Goal: Information Seeking & Learning: Learn about a topic

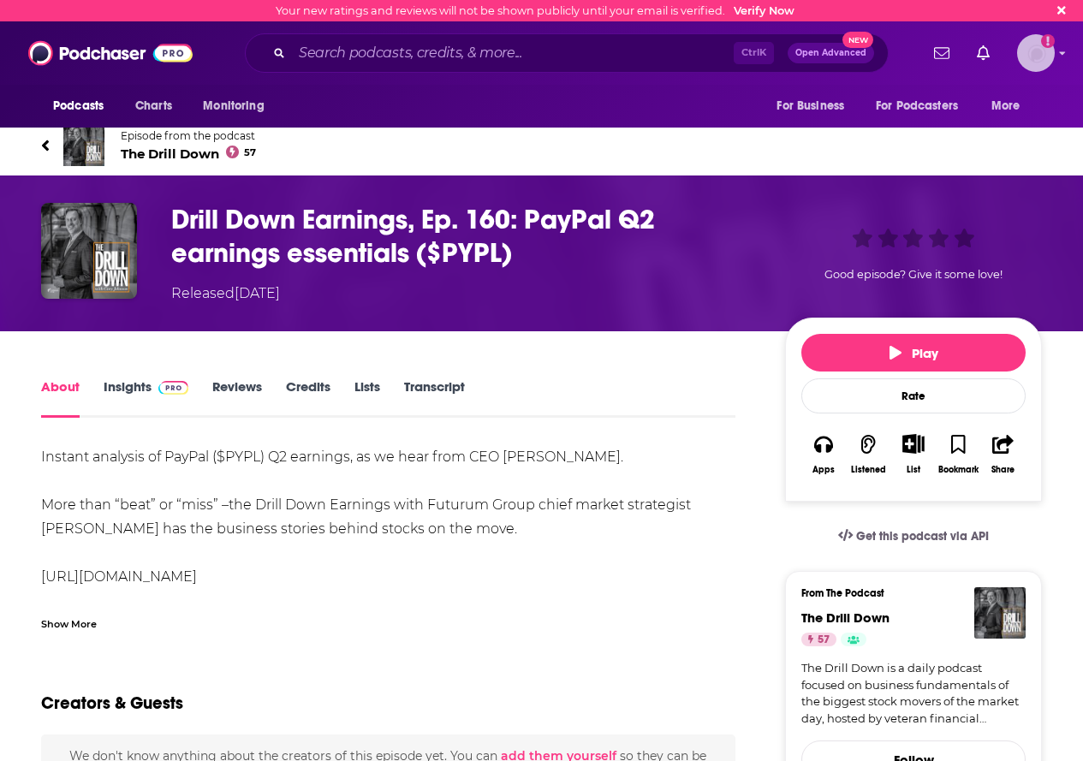
click at [1046, 55] on img "Logged in as MegnaMakan" at bounding box center [1036, 53] width 38 height 38
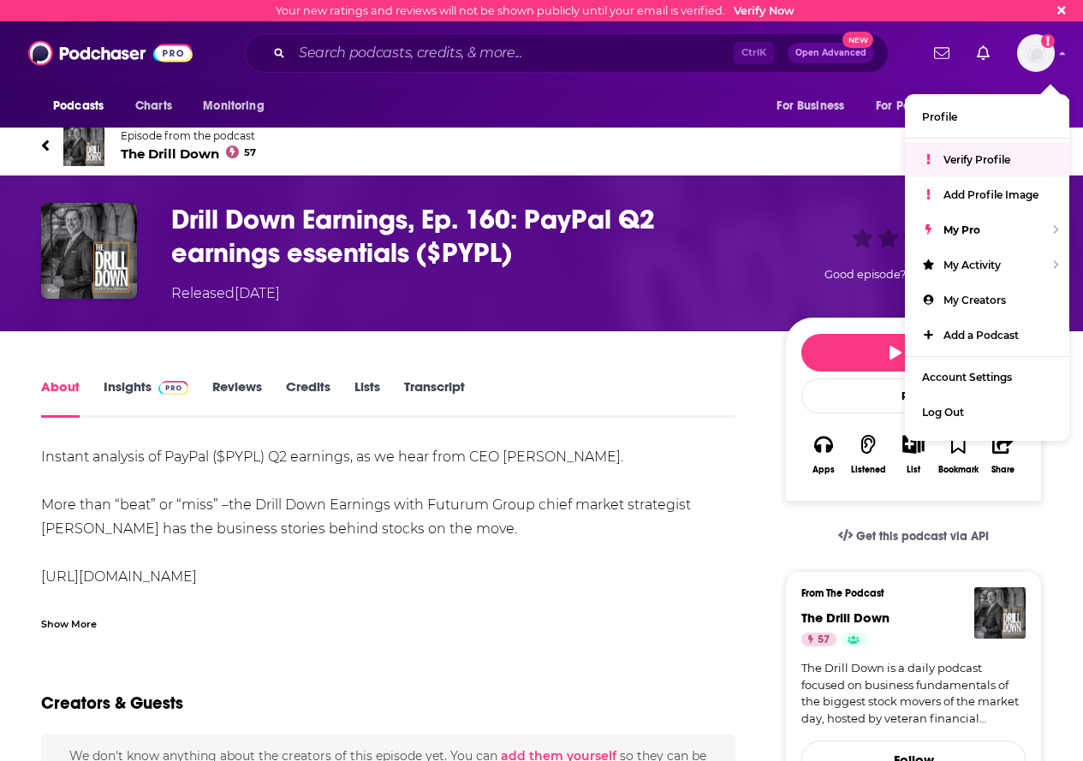
click at [604, 392] on div "About Insights Reviews Credits Lists Transcript" at bounding box center [388, 397] width 694 height 42
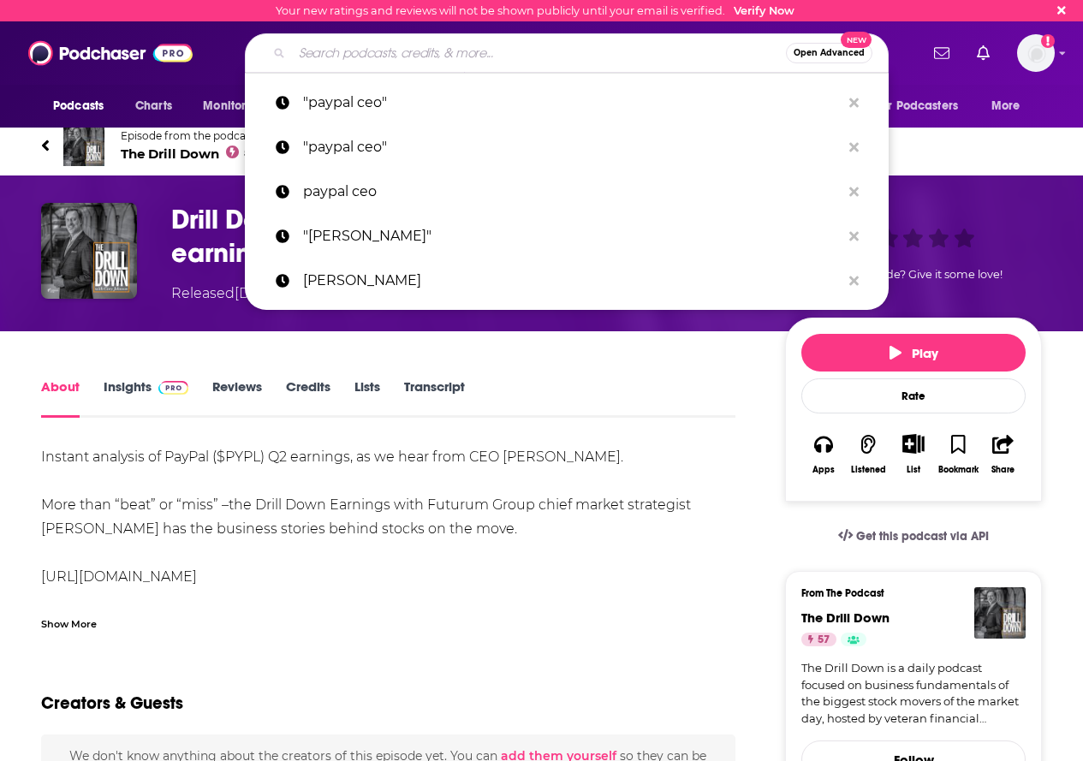
click at [367, 46] on input "Search podcasts, credits, & more..." at bounding box center [539, 52] width 494 height 27
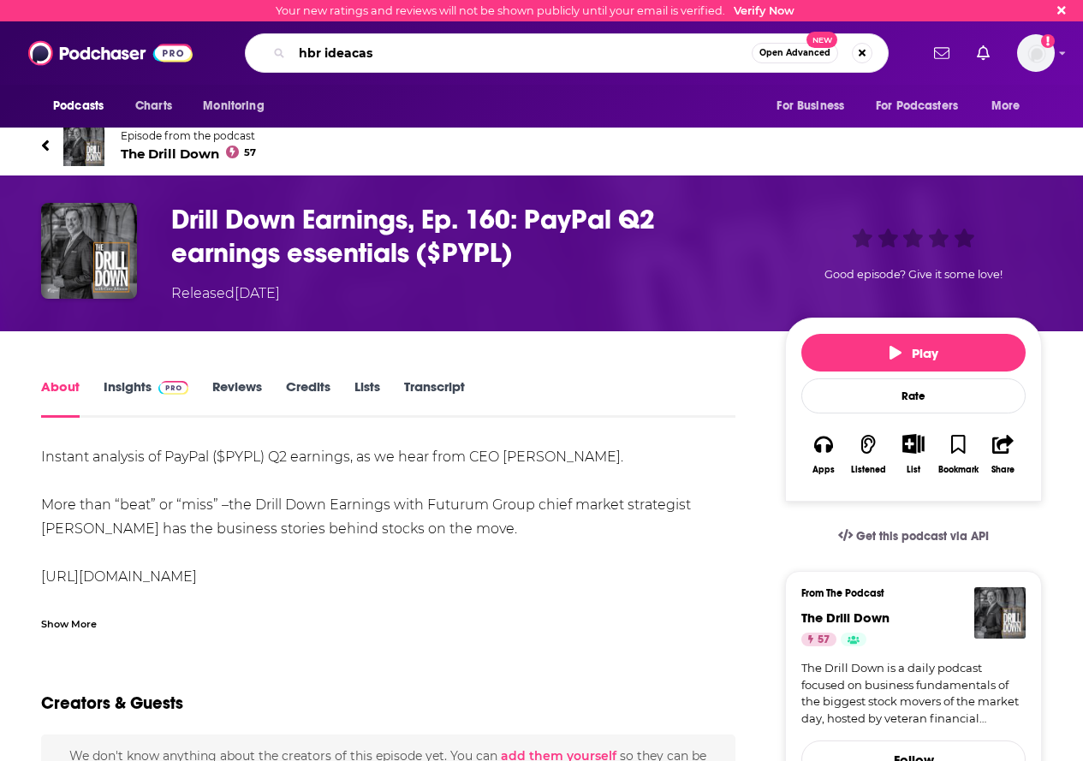
type input "[PERSON_NAME]"
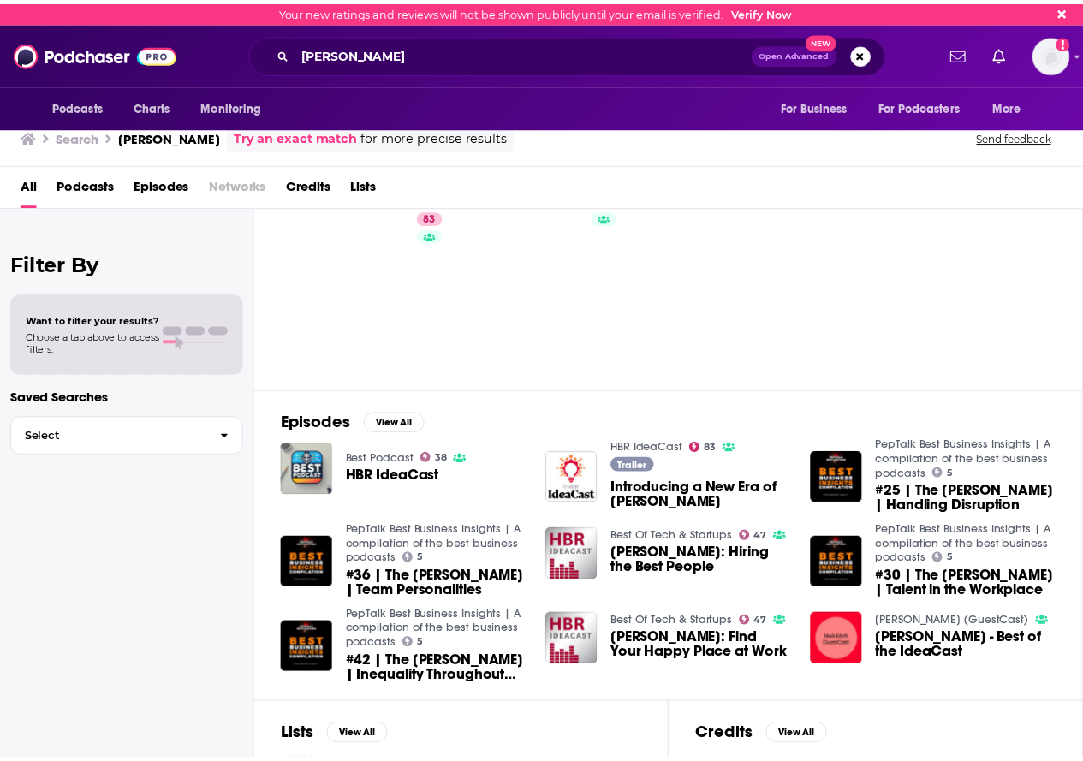
scroll to position [86, 0]
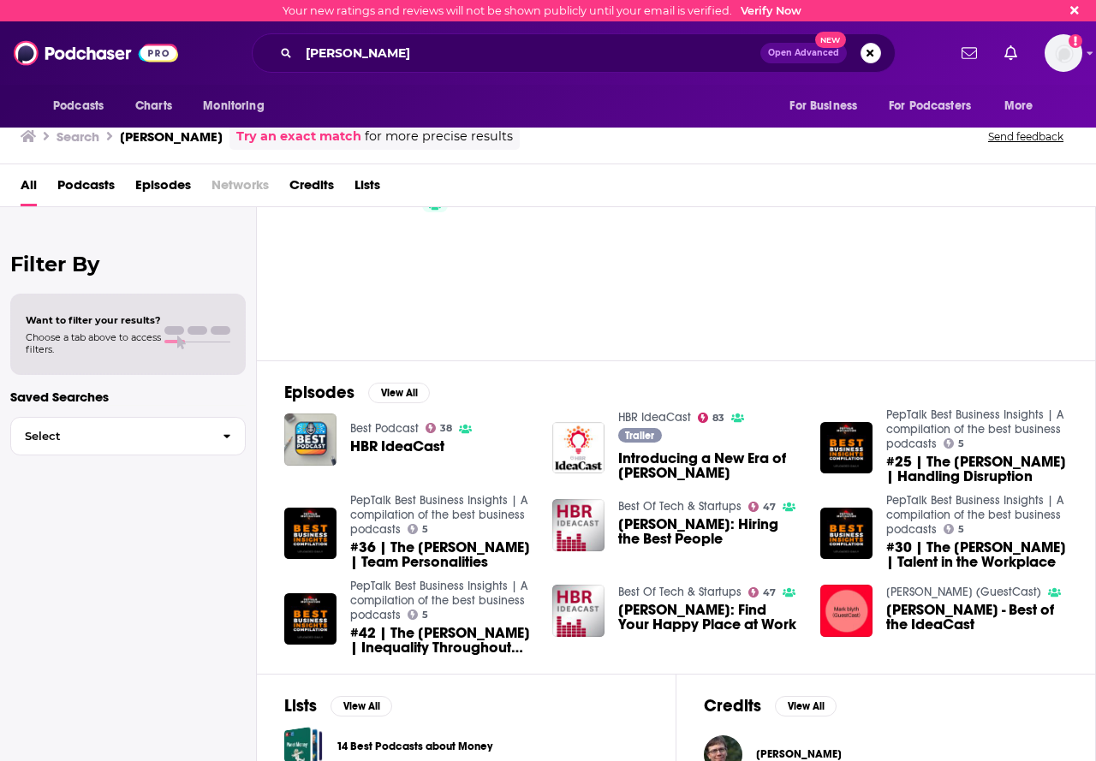
click at [390, 445] on span "HBR IdeaCast" at bounding box center [397, 446] width 94 height 15
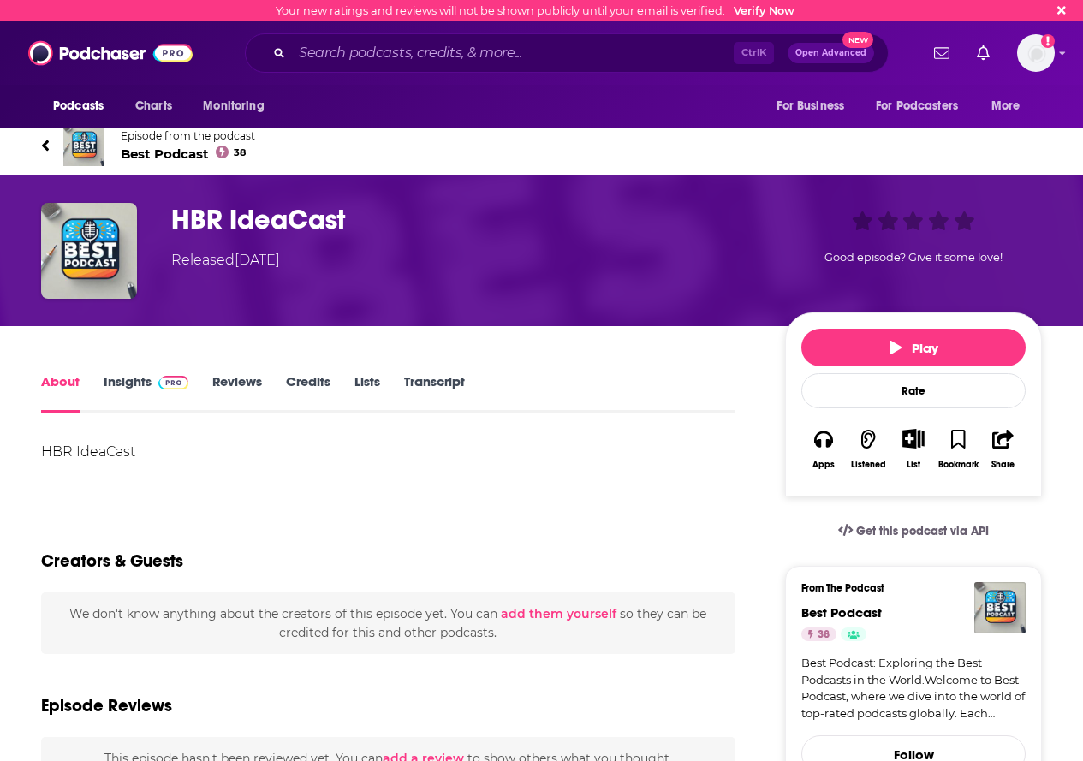
scroll to position [86, 0]
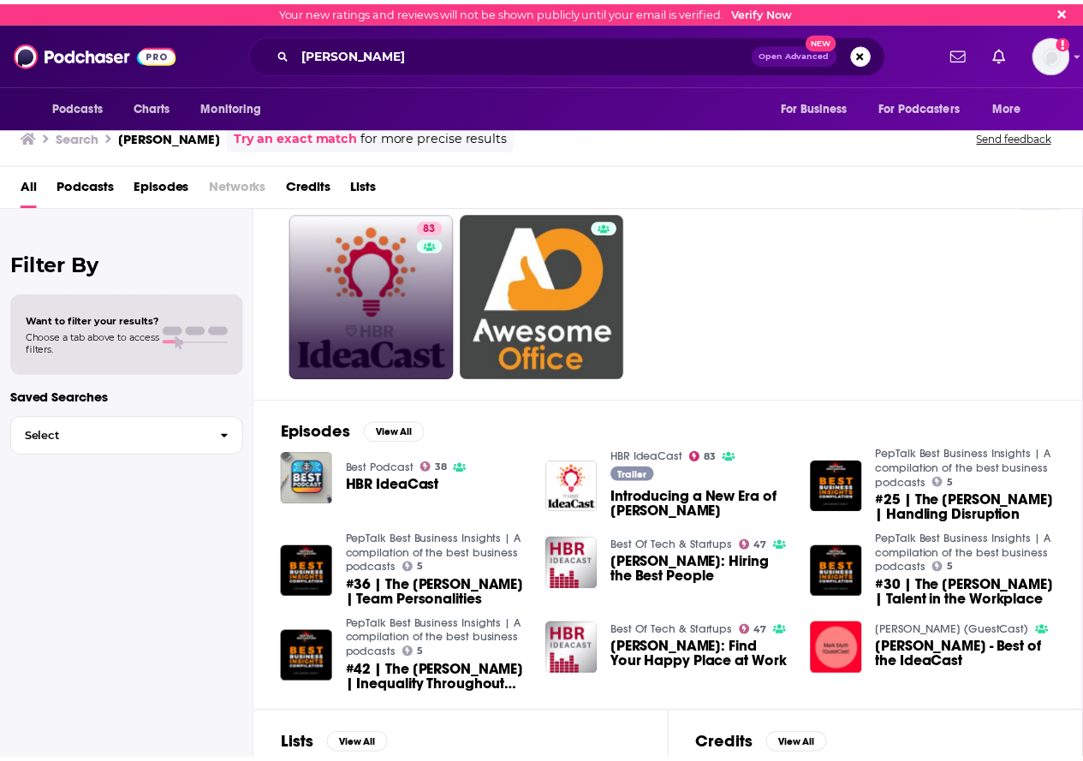
scroll to position [86, 0]
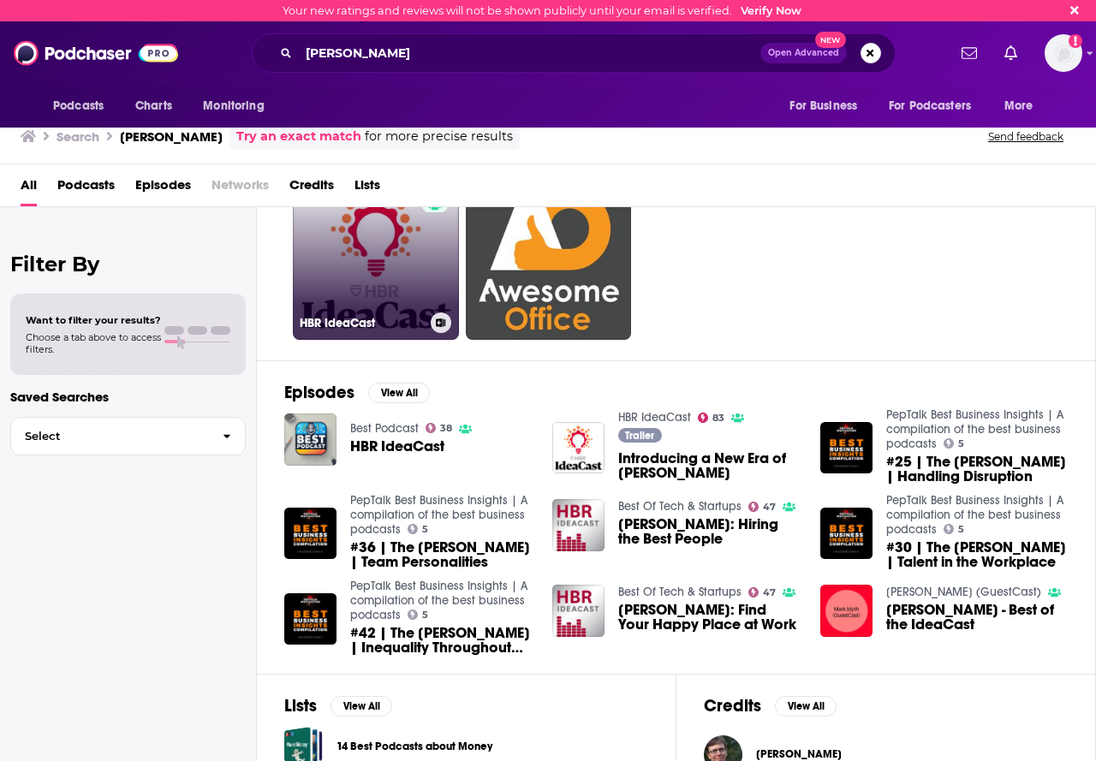
click at [396, 235] on link "83 [PERSON_NAME]" at bounding box center [376, 257] width 166 height 166
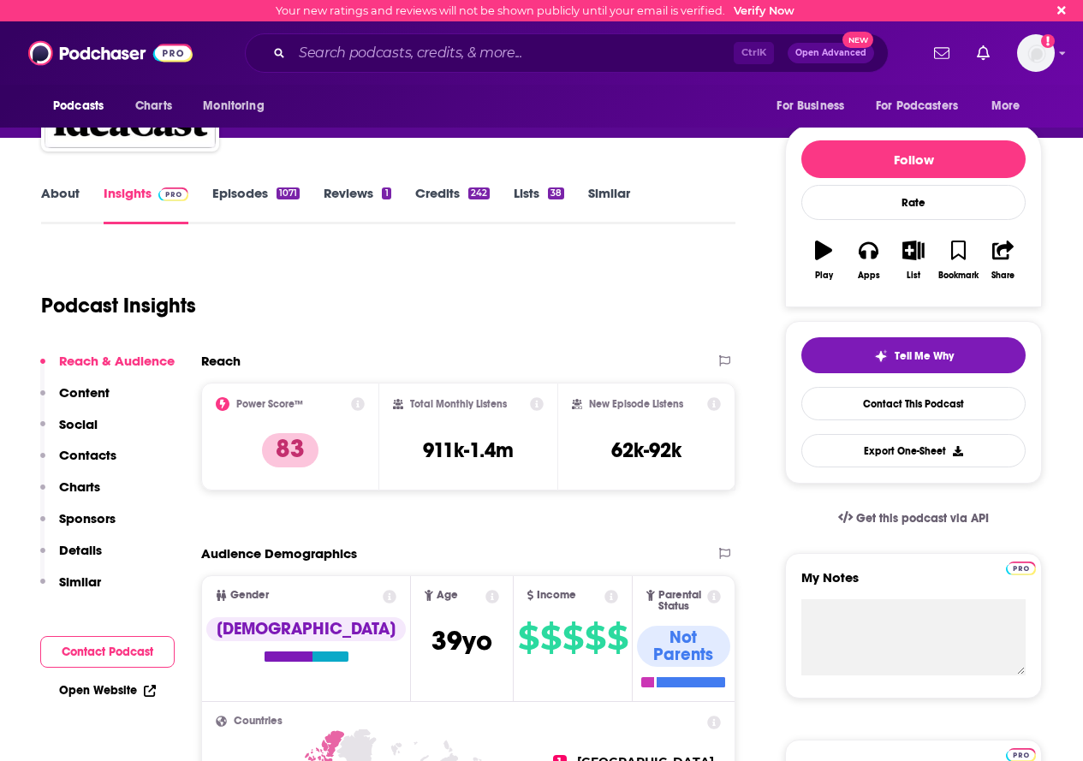
scroll to position [171, 0]
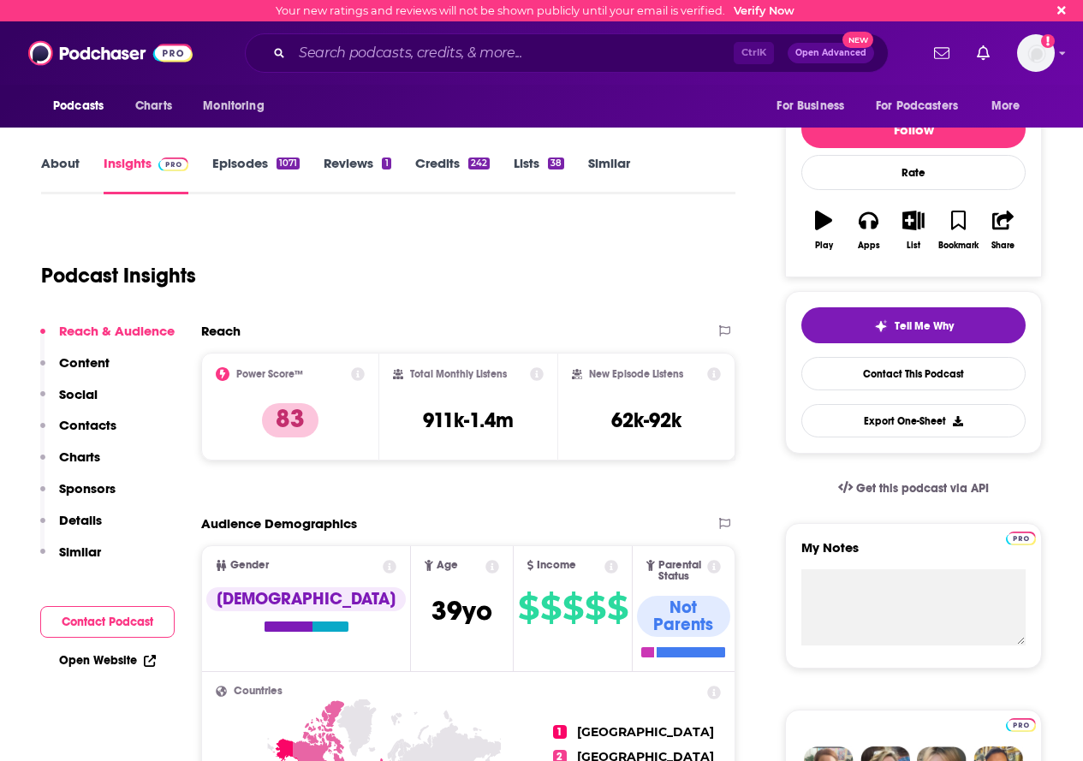
click at [59, 161] on link "About" at bounding box center [60, 174] width 39 height 39
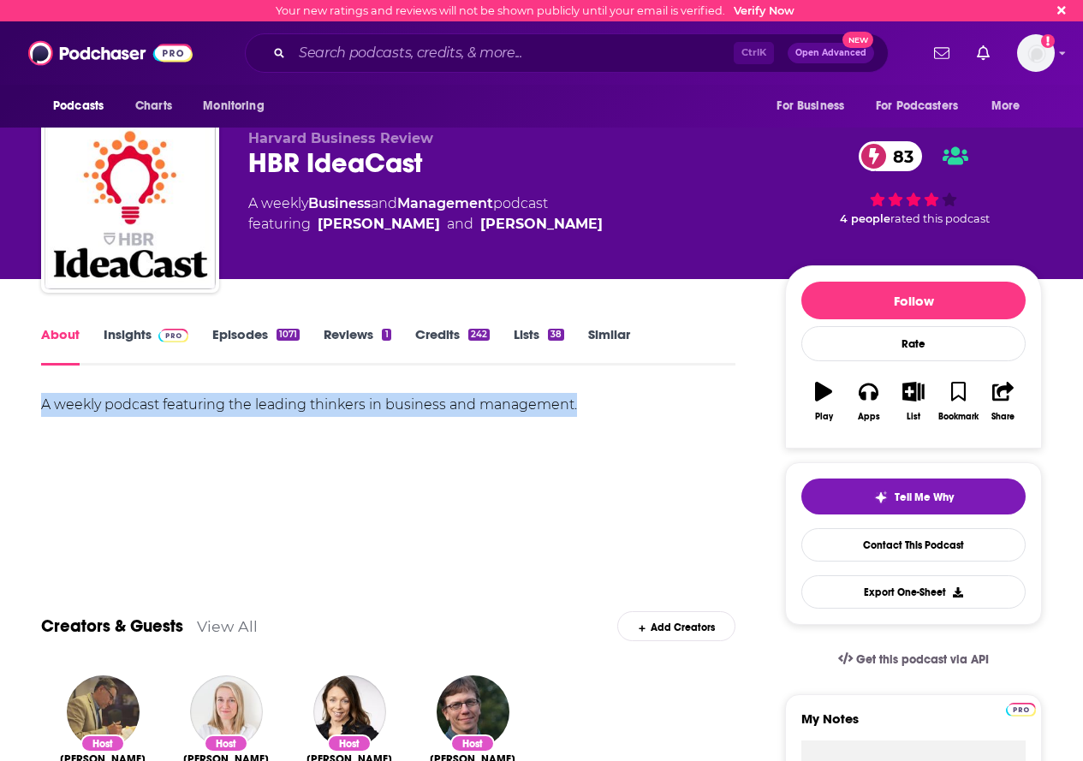
drag, startPoint x: 40, startPoint y: 398, endPoint x: 609, endPoint y: 423, distance: 569.1
copy div "A weekly podcast featuring the leading thinkers in business and management."
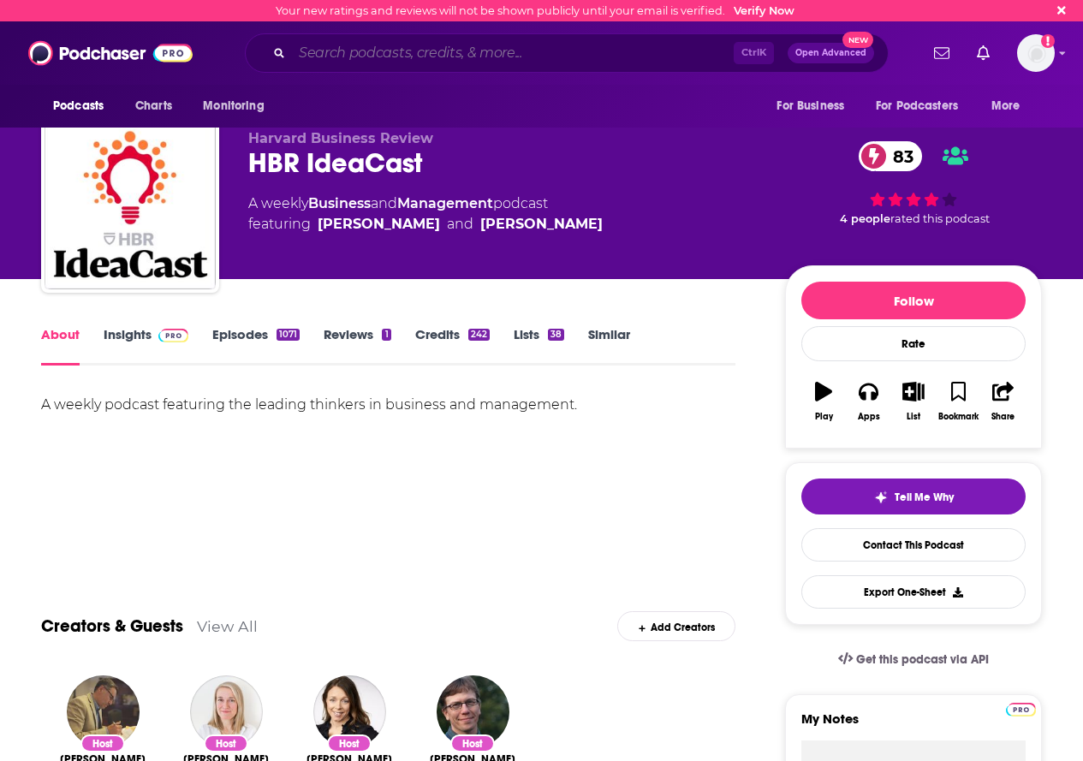
click at [387, 41] on input "Search podcasts, credits, & more..." at bounding box center [513, 52] width 442 height 27
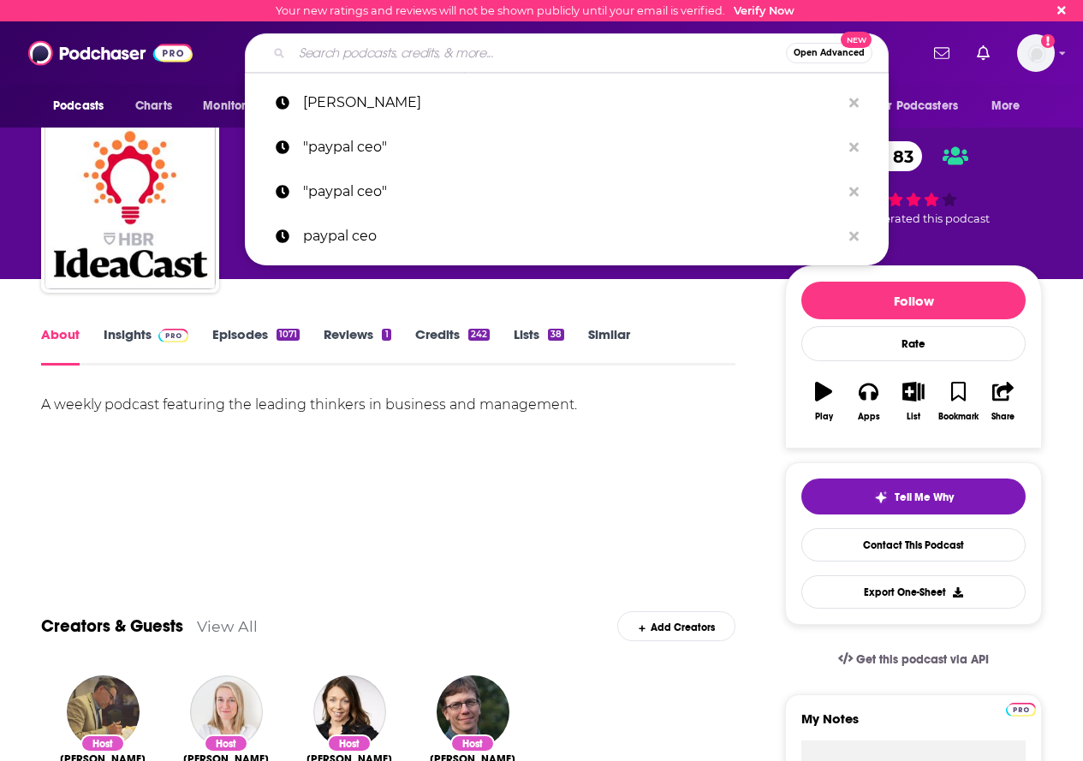
click at [242, 337] on link "Episodes 1071" at bounding box center [255, 345] width 87 height 39
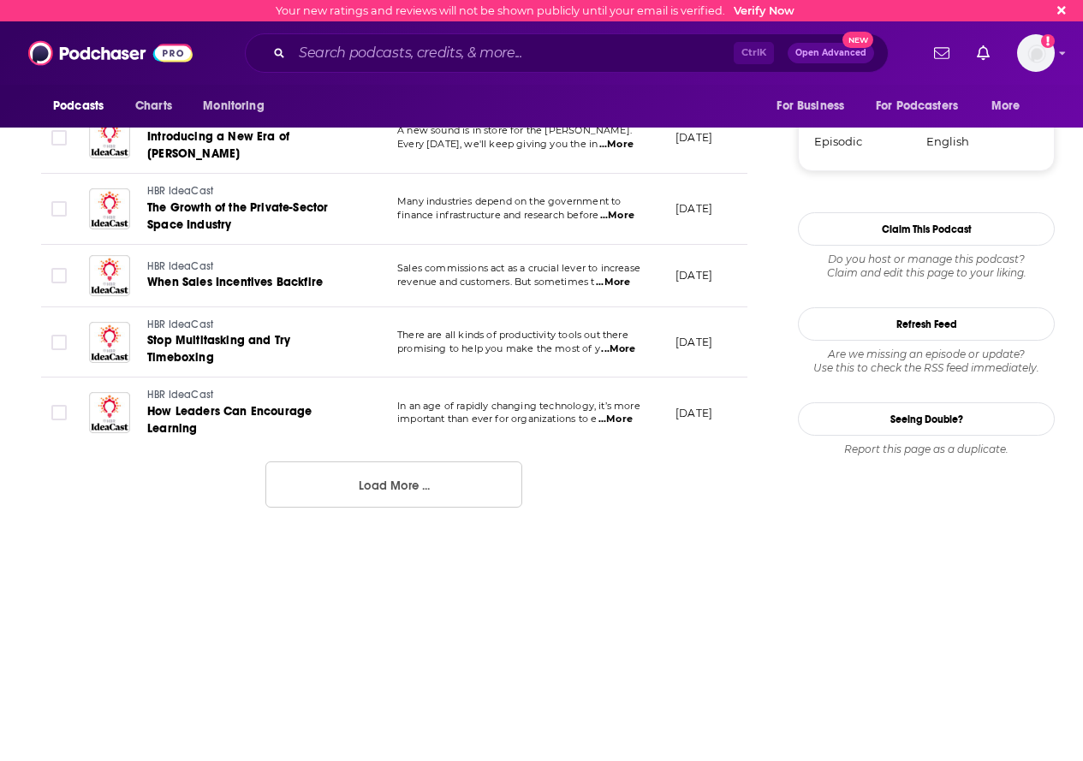
scroll to position [1810, 0]
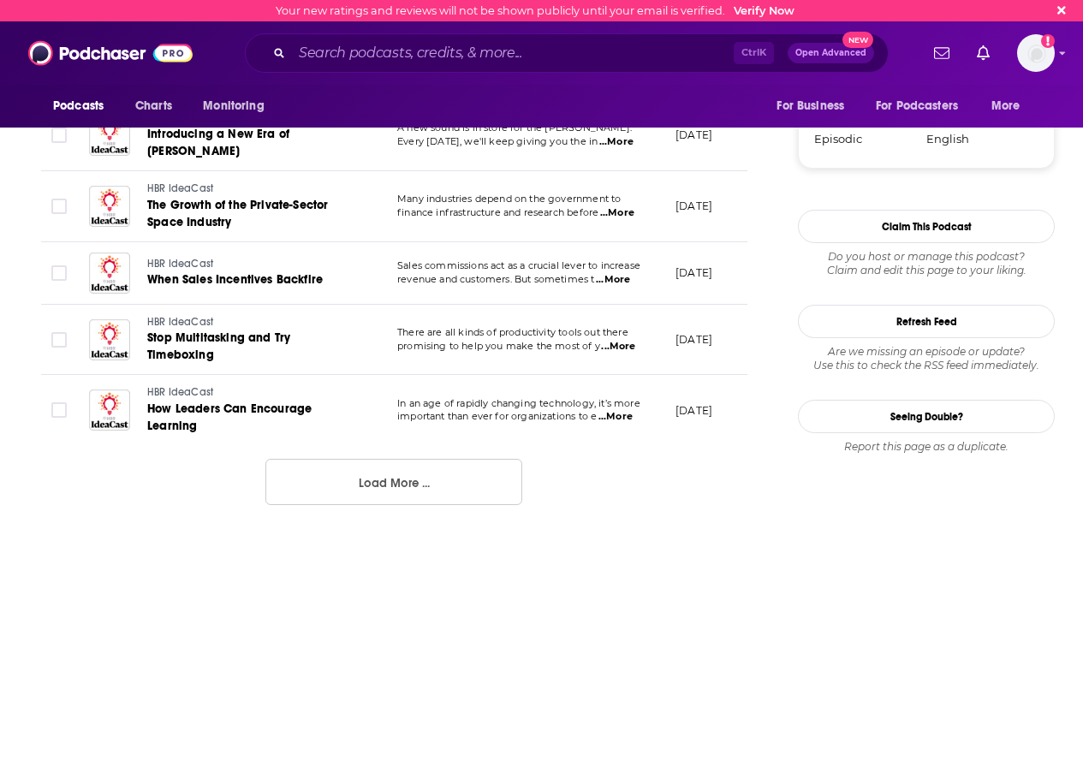
click at [458, 489] on button "Load More ..." at bounding box center [393, 482] width 257 height 46
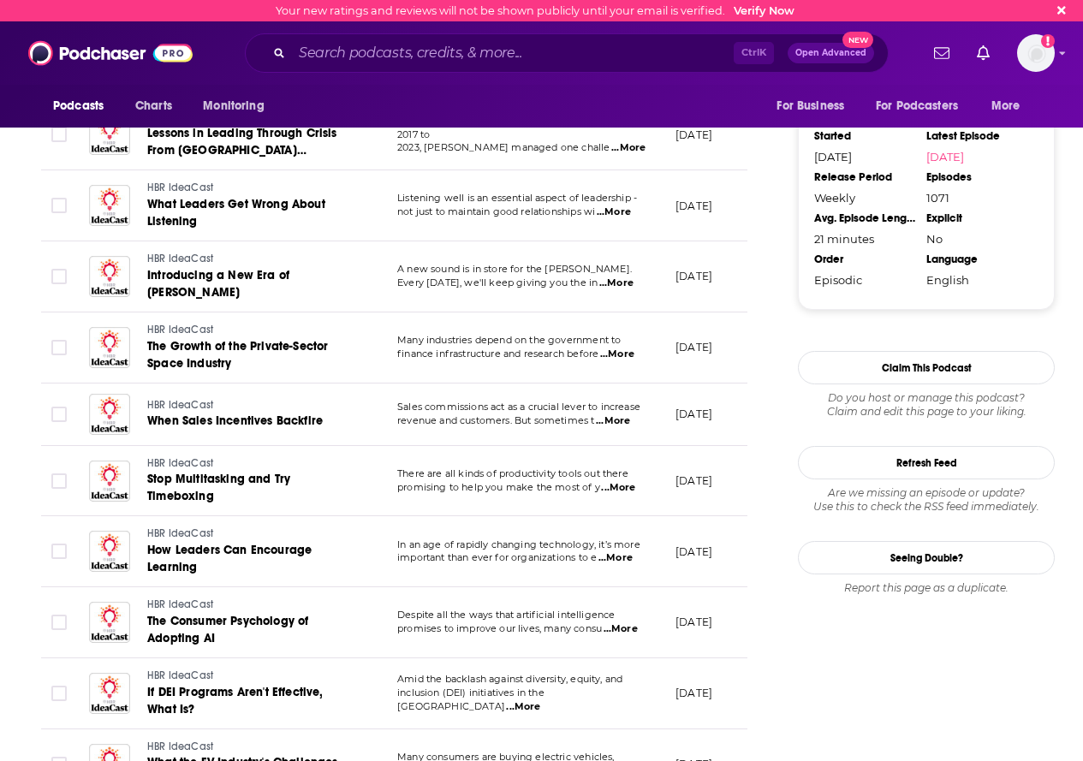
scroll to position [1211, 0]
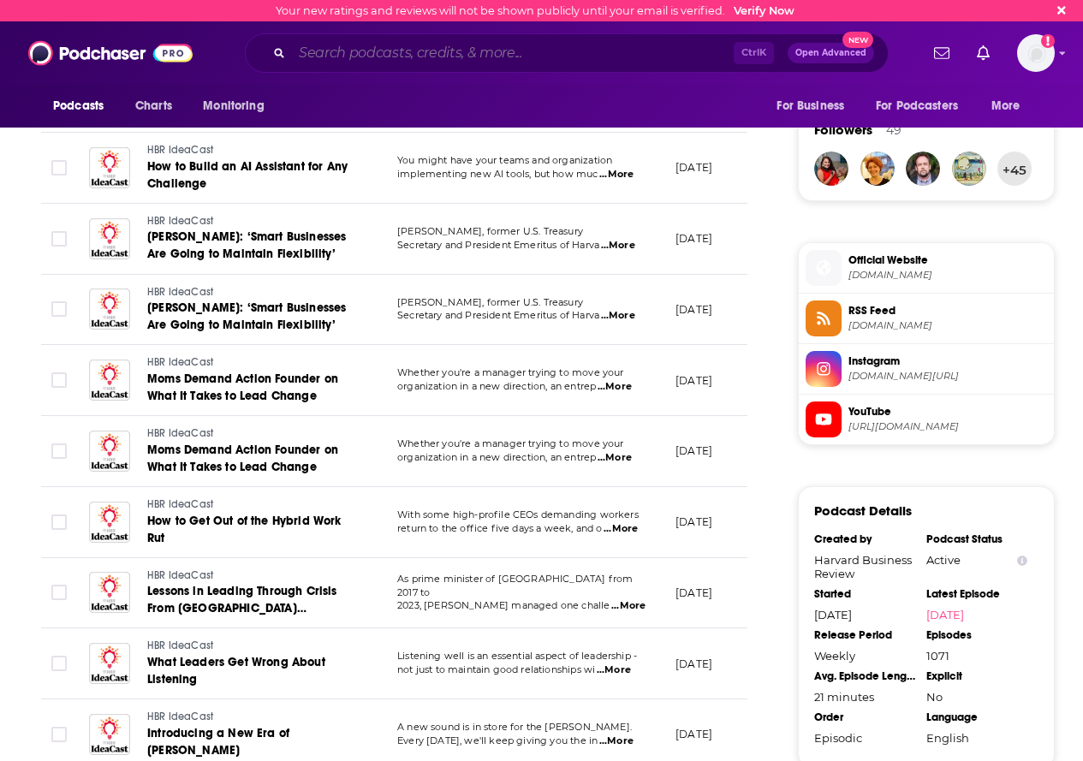
click at [424, 52] on input "Search podcasts, credits, & more..." at bounding box center [513, 52] width 442 height 27
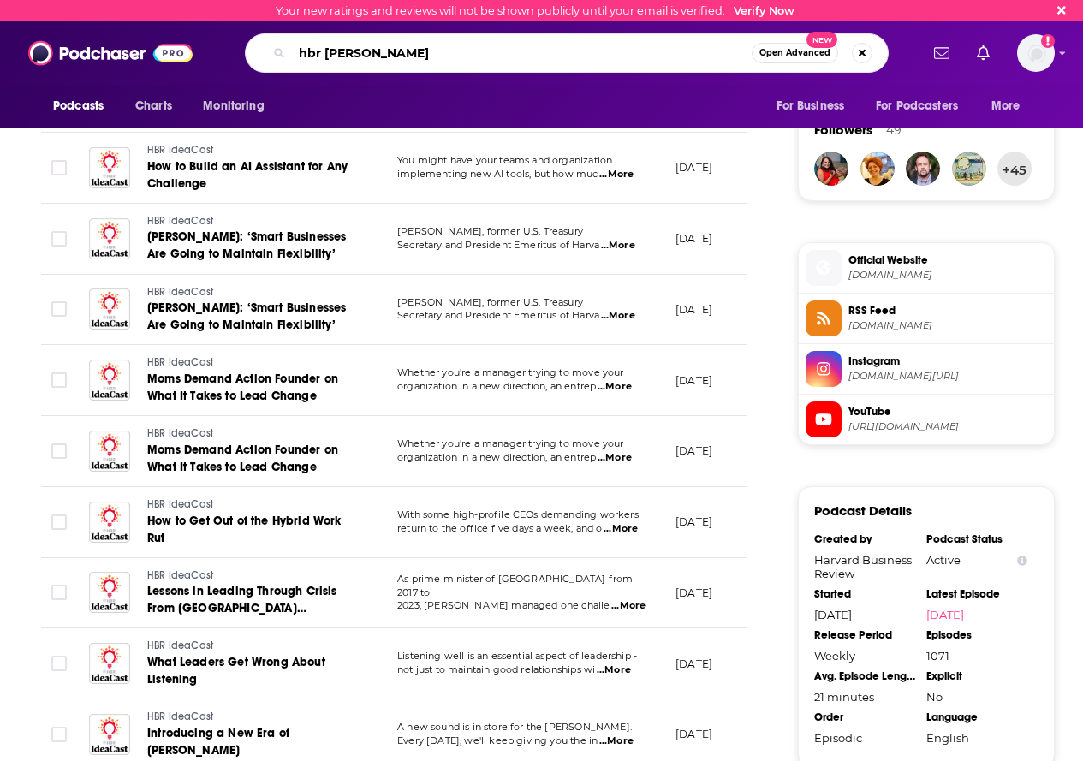
type input "hbr [PERSON_NAME]"
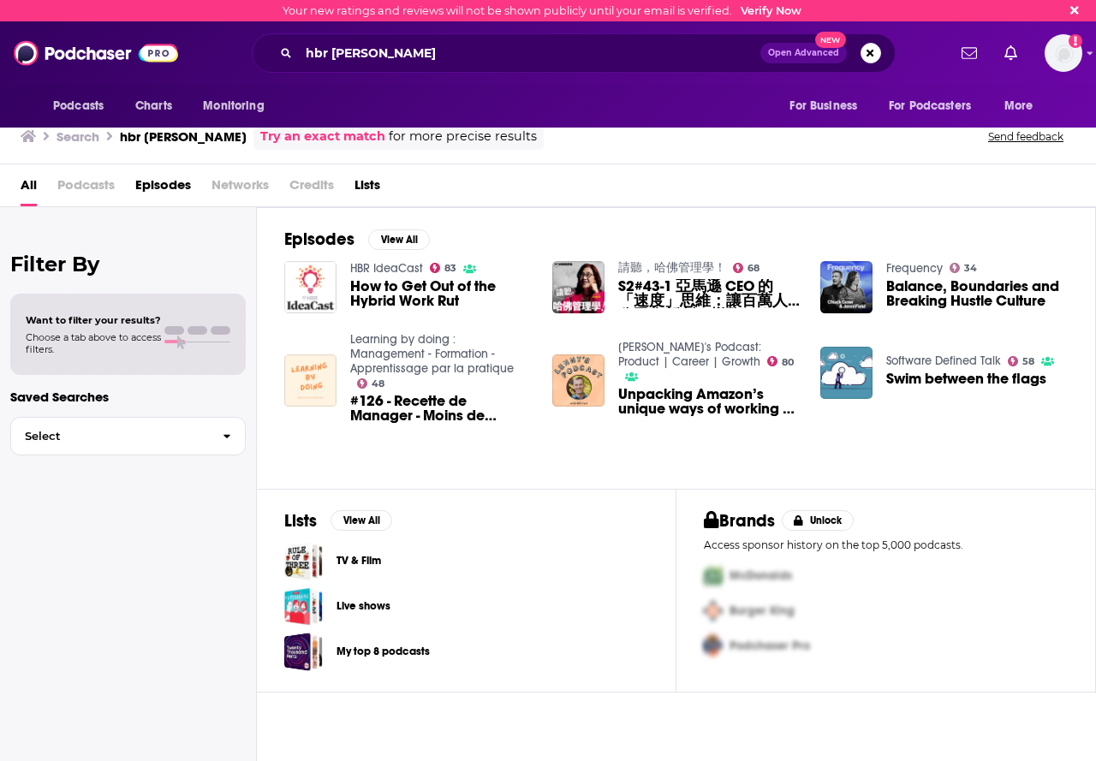
click at [328, 277] on img "How to Get Out of the Hybrid Work Rut" at bounding box center [310, 287] width 52 height 52
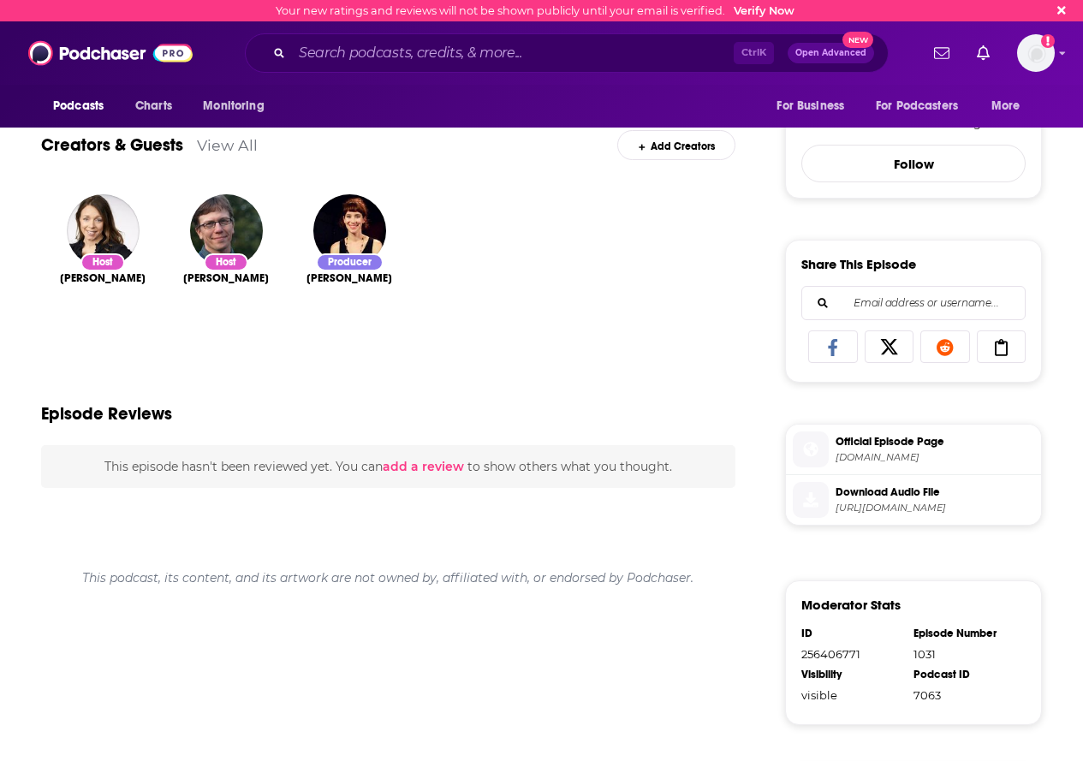
scroll to position [771, 0]
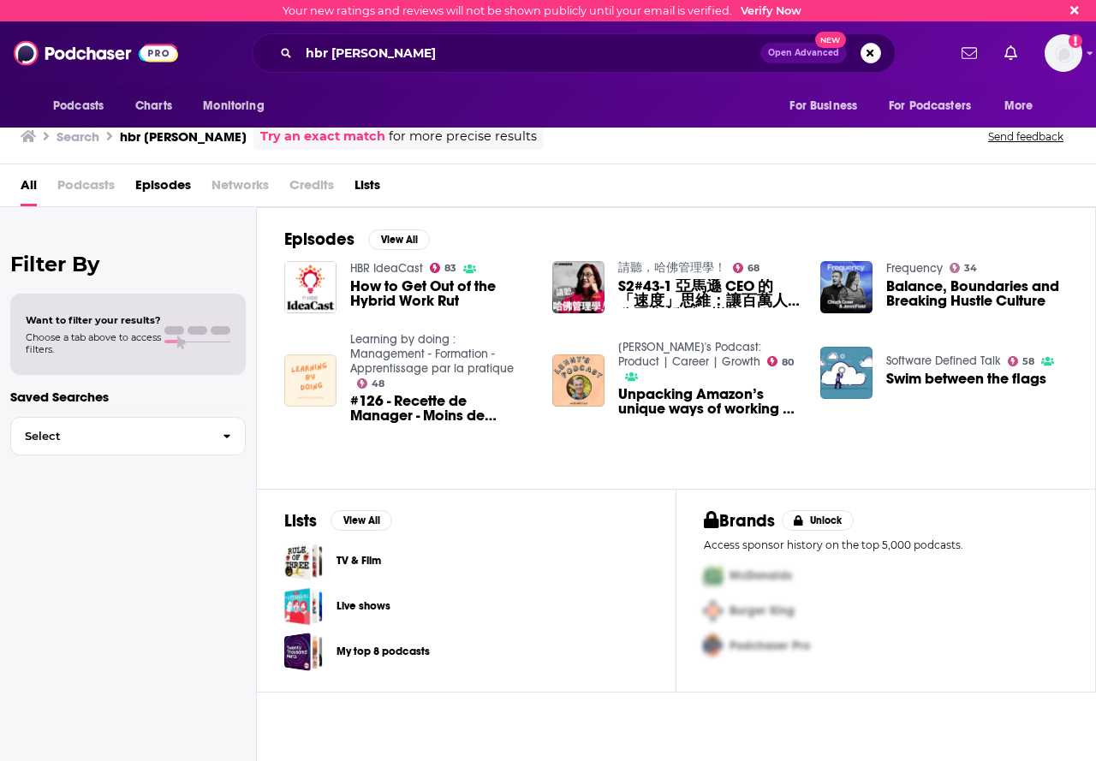
click at [403, 292] on span "How to Get Out of the Hybrid Work Rut" at bounding box center [441, 293] width 182 height 29
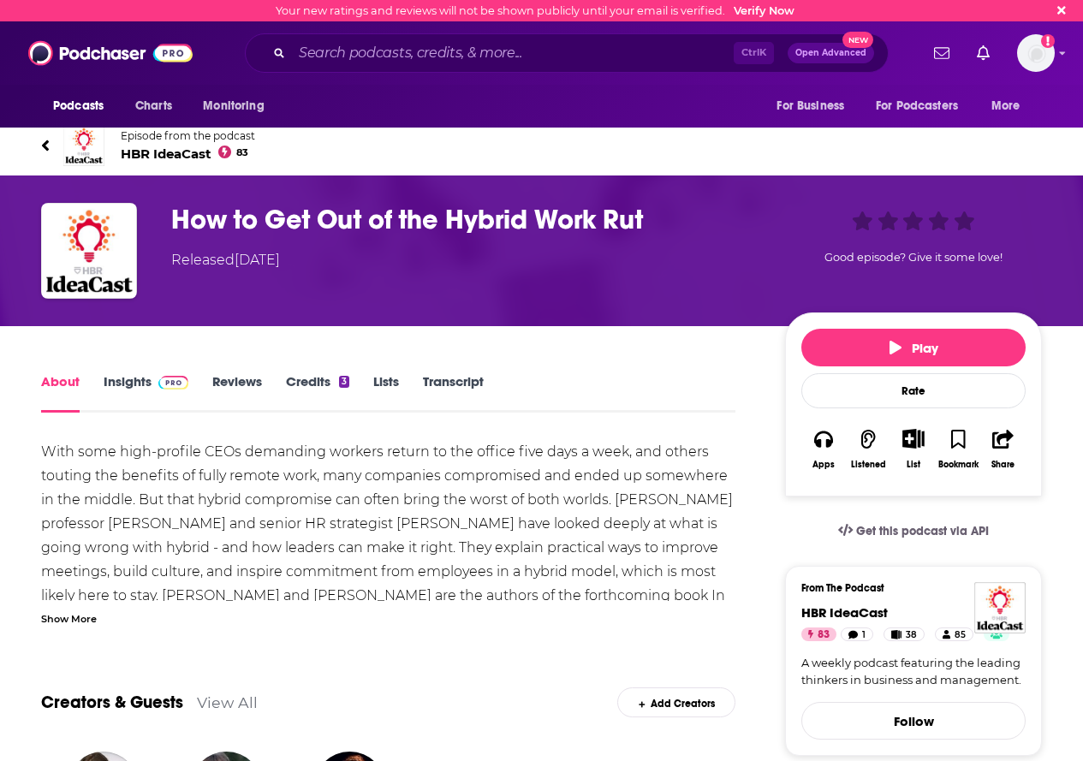
click at [152, 382] on span at bounding box center [170, 381] width 37 height 16
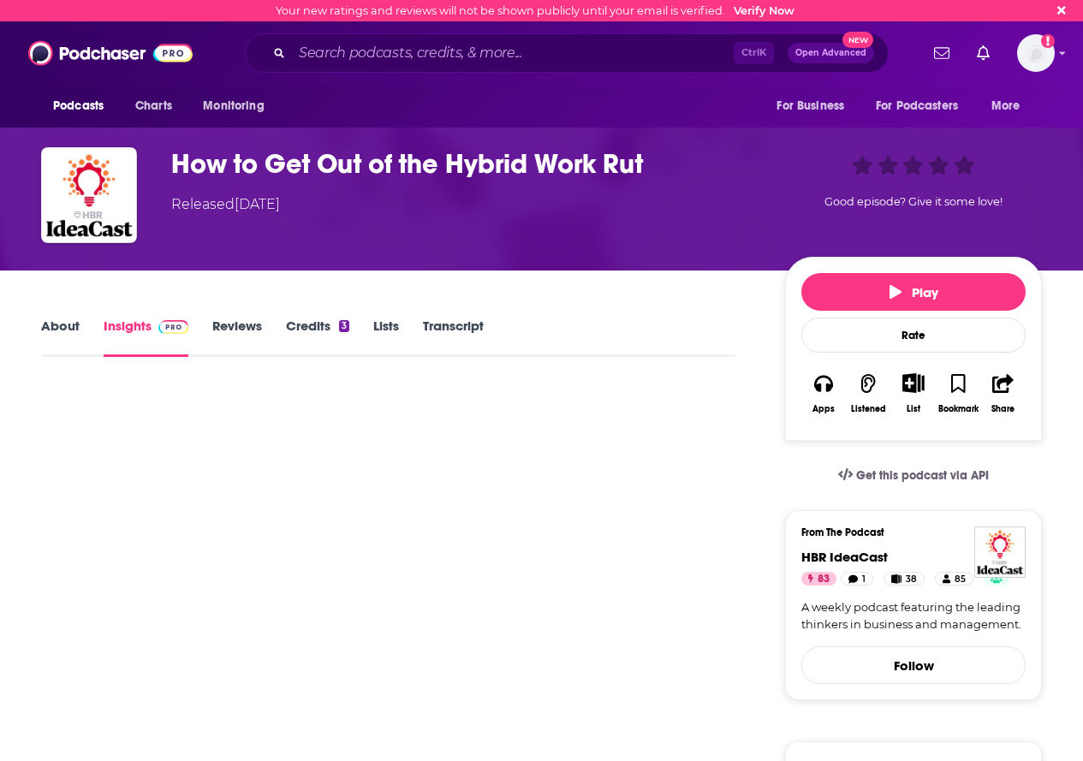
scroll to position [86, 0]
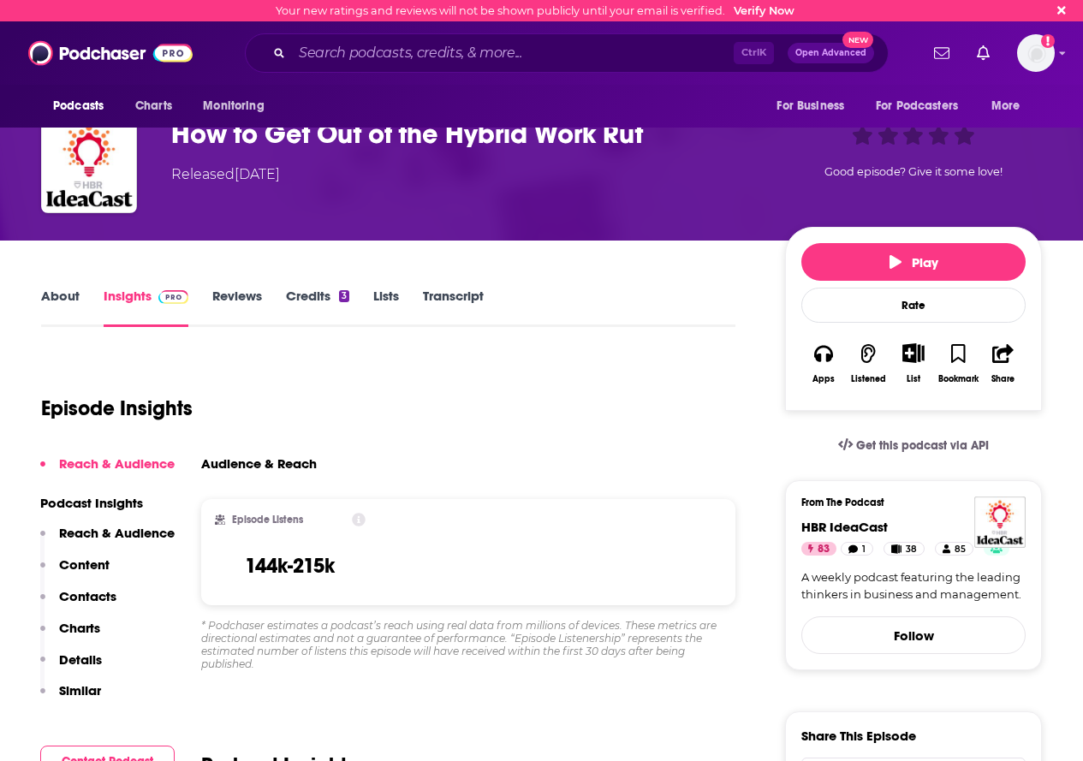
click at [57, 287] on div "About Insights Reviews Credits 3 Lists Transcript" at bounding box center [388, 306] width 694 height 42
click at [72, 291] on link "About" at bounding box center [60, 307] width 39 height 39
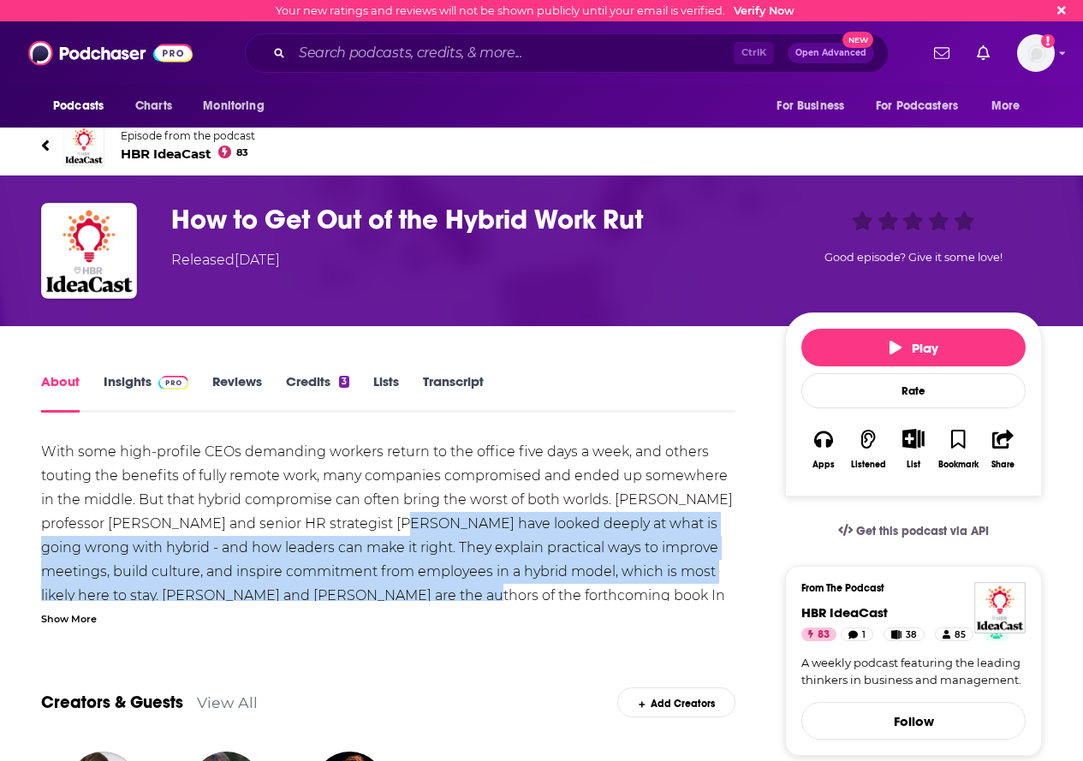
drag, startPoint x: 459, startPoint y: 548, endPoint x: 494, endPoint y: 590, distance: 54.7
click at [494, 590] on div "With some high-profile CEOs demanding workers return to the office five days a …" at bounding box center [388, 632] width 694 height 384
click at [494, 591] on div "With some high-profile CEOs demanding workers return to the office five days a …" at bounding box center [388, 632] width 694 height 384
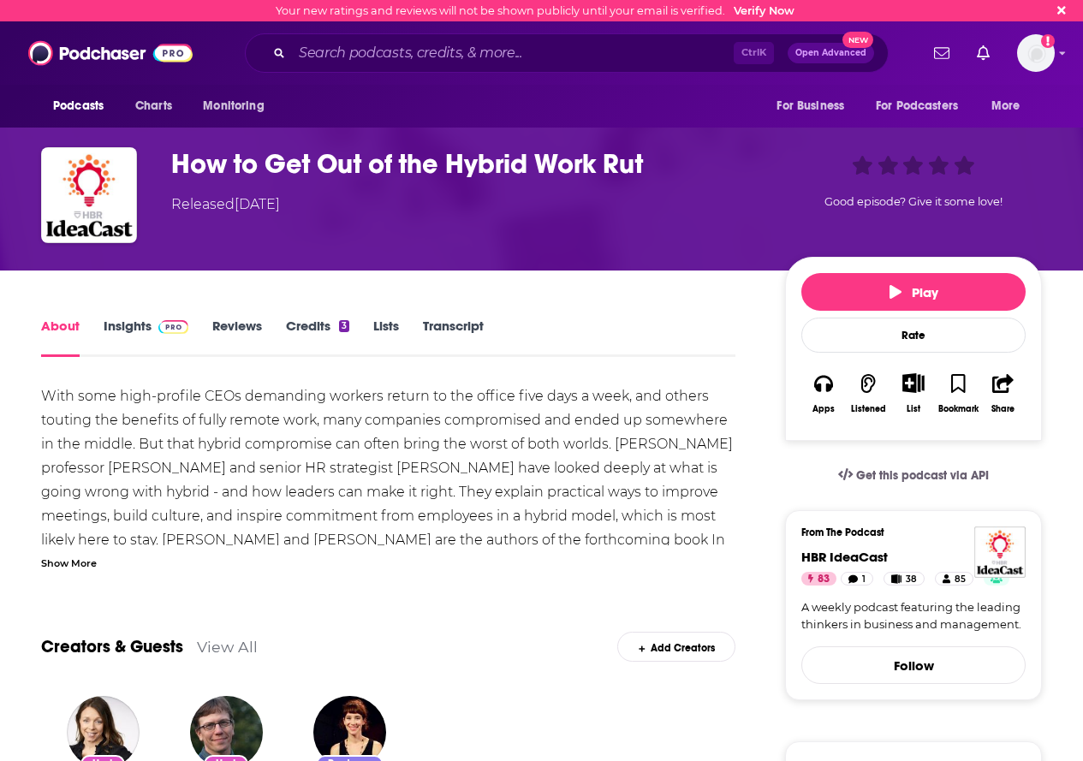
scroll to position [86, 0]
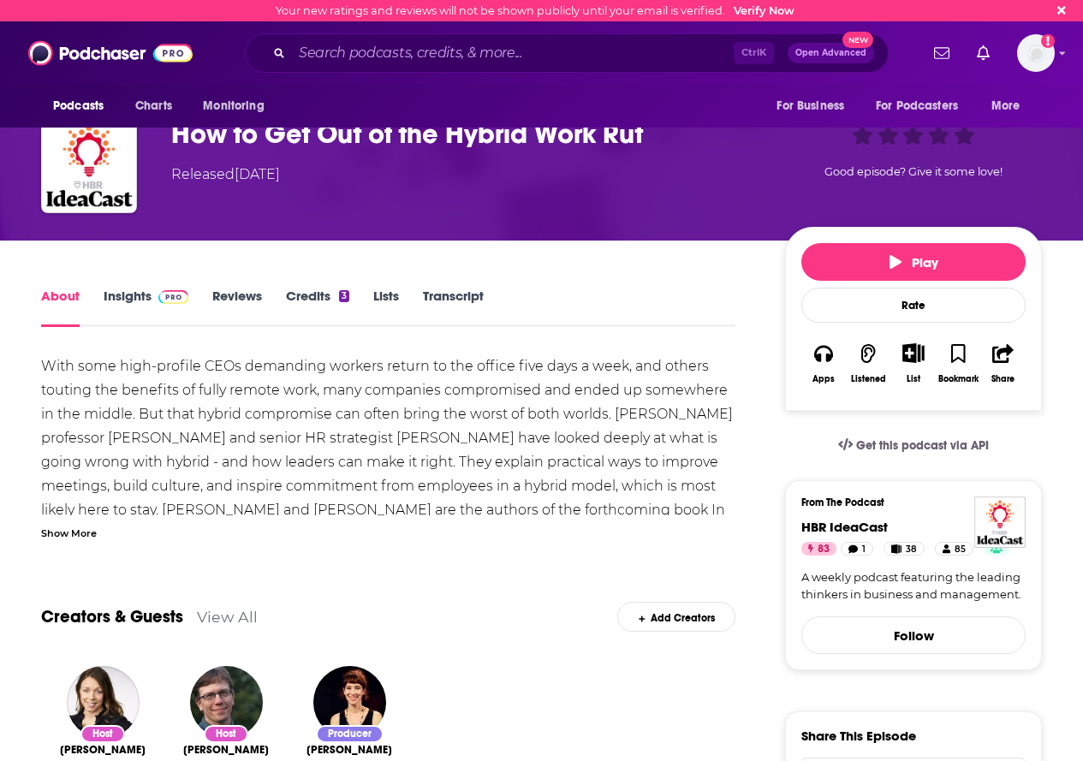
click at [56, 529] on div "Show More" at bounding box center [69, 532] width 56 height 16
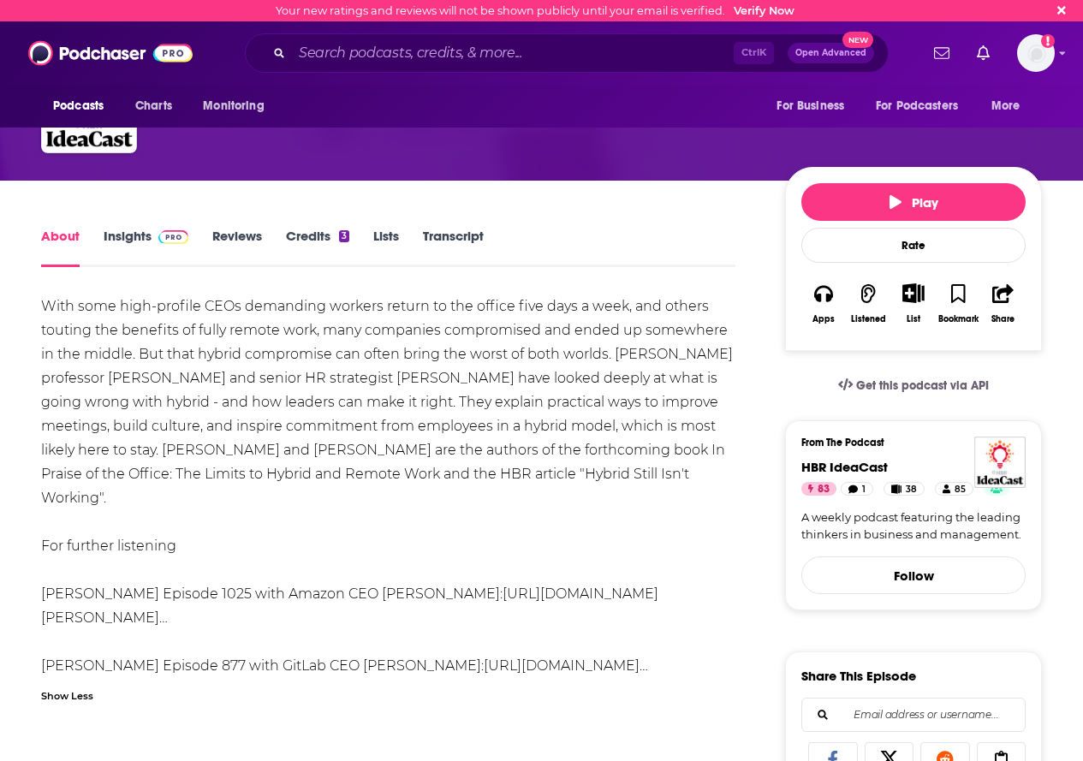
scroll to position [171, 0]
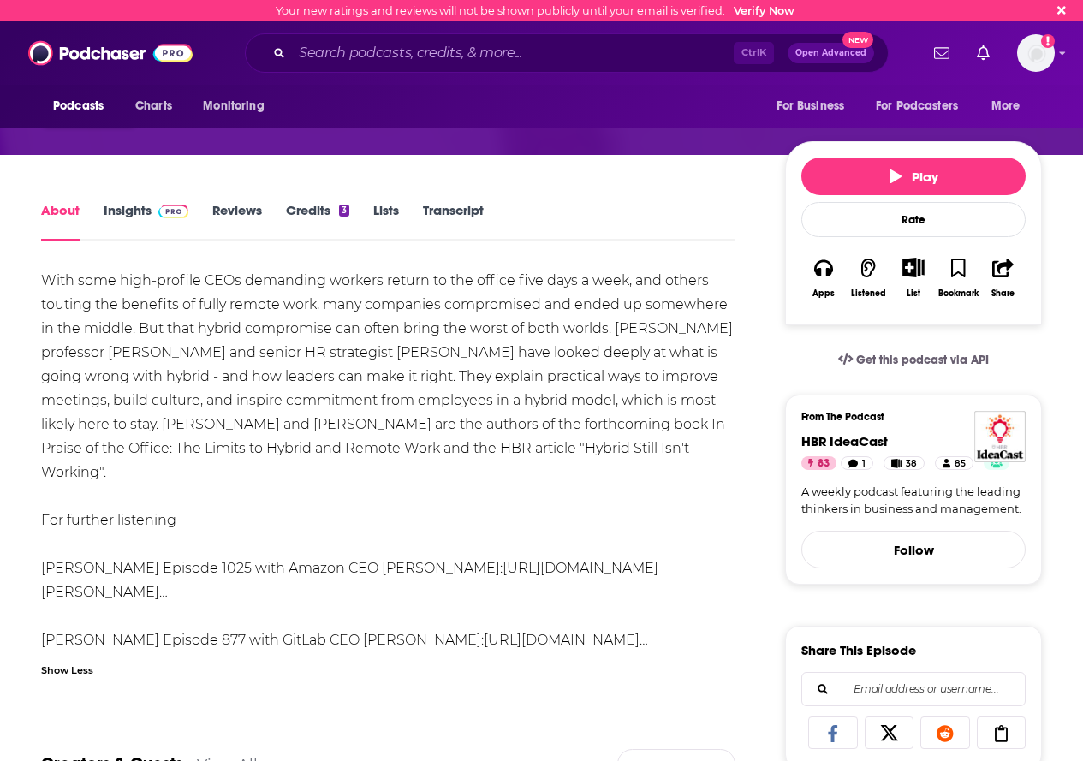
click at [115, 545] on div "With some high-profile CEOs demanding workers return to the office five days a …" at bounding box center [388, 461] width 694 height 384
click at [603, 560] on link "[URL][DOMAIN_NAME][PERSON_NAME]…" at bounding box center [349, 580] width 617 height 40
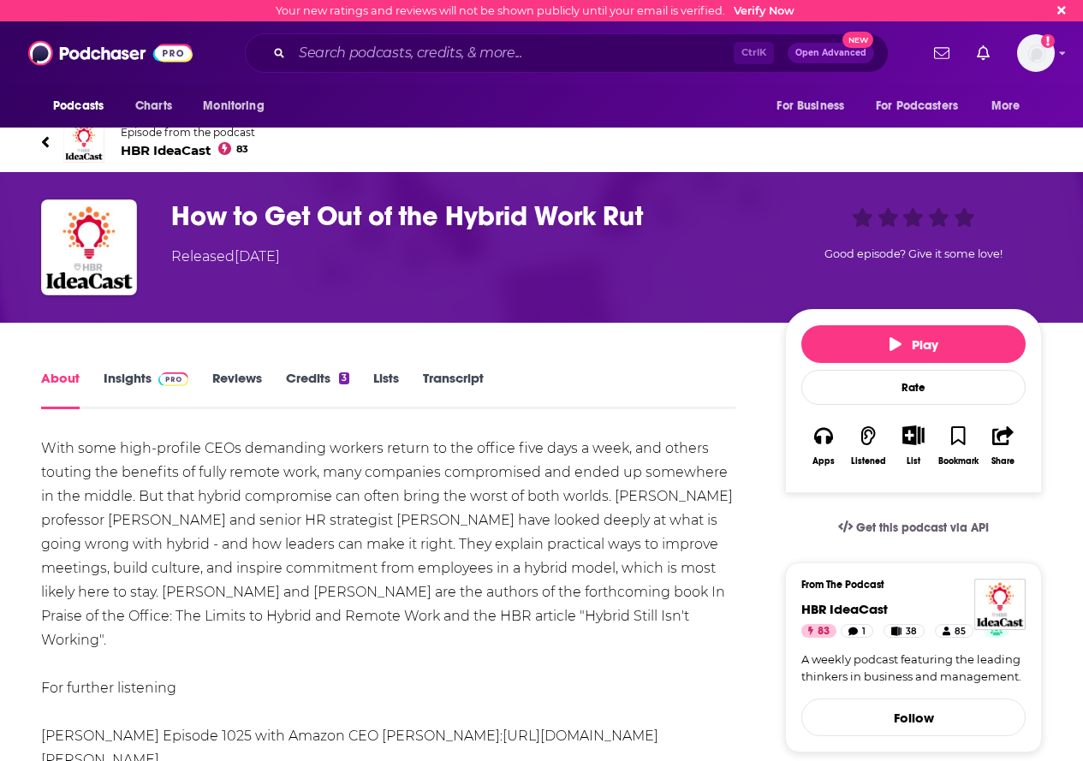
scroll to position [0, 0]
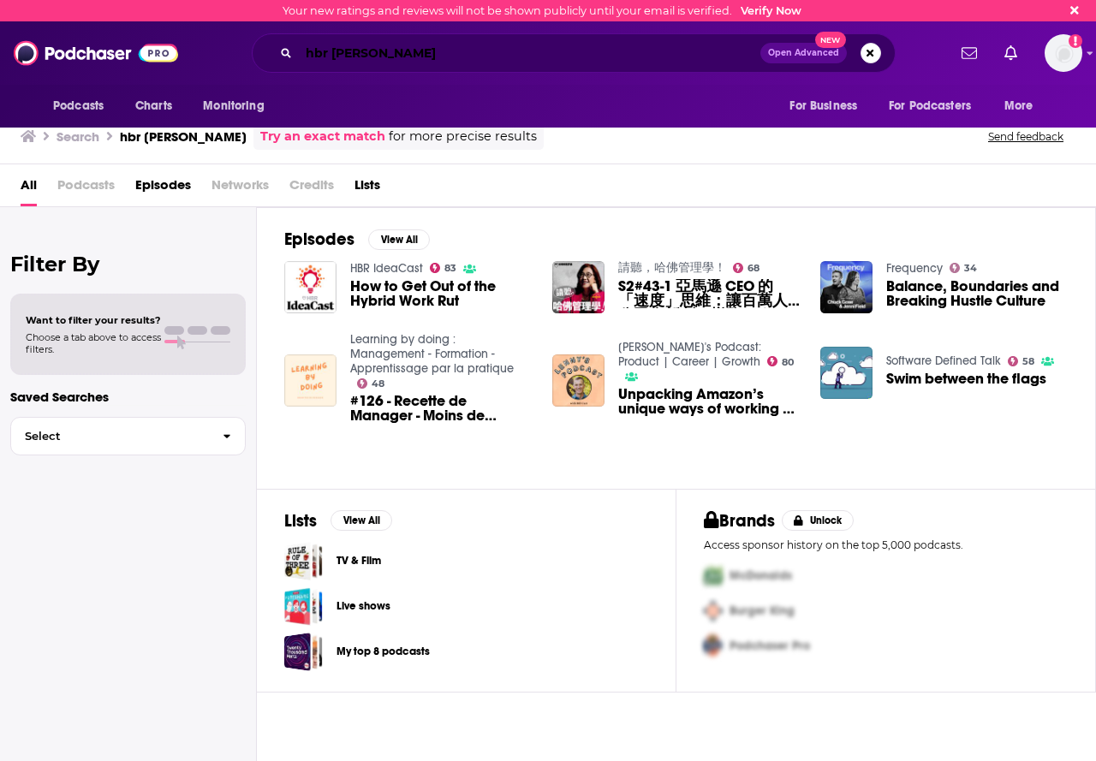
click at [436, 51] on input "hbr [PERSON_NAME]" at bounding box center [530, 52] width 462 height 27
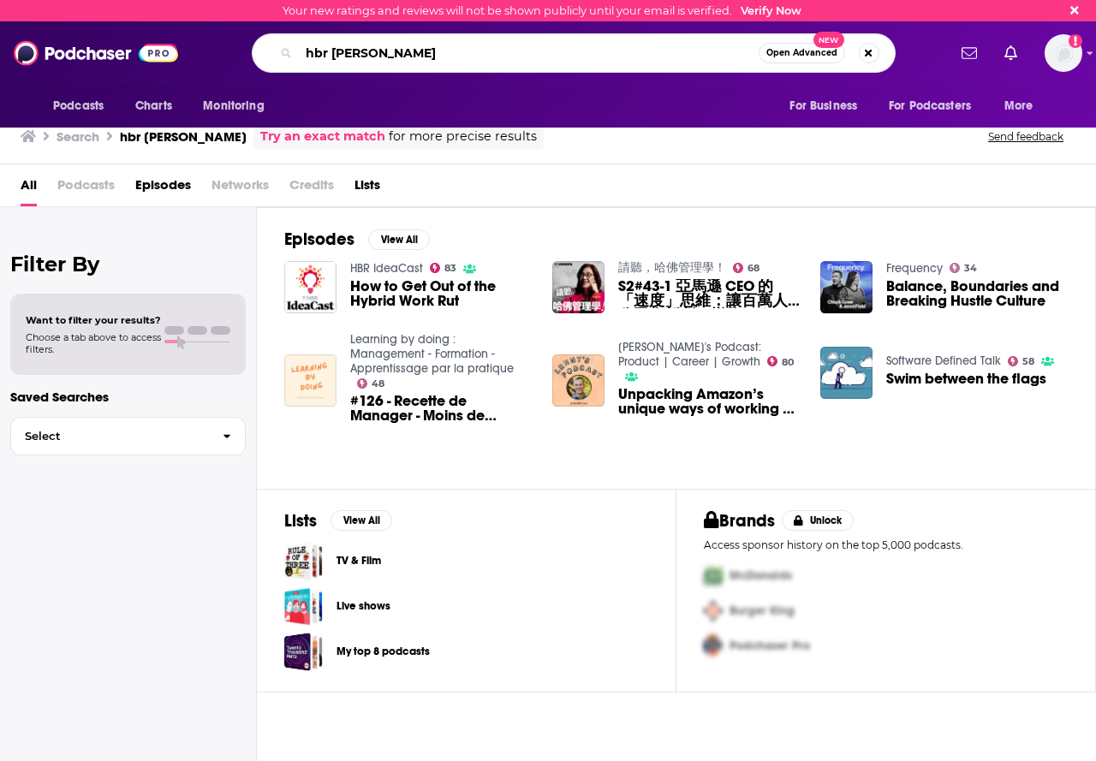
drag, startPoint x: 408, startPoint y: 43, endPoint x: 331, endPoint y: 52, distance: 76.8
click at [331, 52] on input "hbr [PERSON_NAME]" at bounding box center [529, 52] width 460 height 27
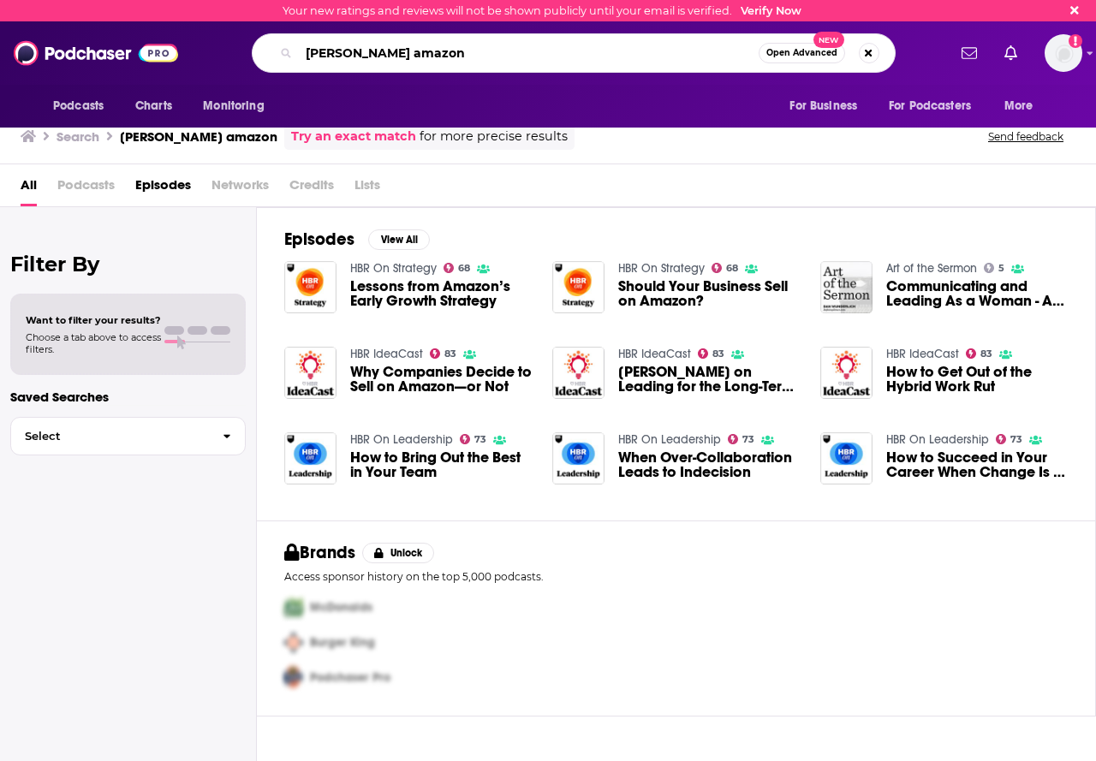
drag, startPoint x: 484, startPoint y: 57, endPoint x: 81, endPoint y: -13, distance: 408.5
click at [81, 0] on html "Your new ratings and reviews will not be shown publicly until your email is ver…" at bounding box center [548, 380] width 1096 height 761
paste input "Amazon CEO [PERSON_NAME] on Agility, AI Strategy, and the Changing Role of Mana…"
type input "Amazon CEO [PERSON_NAME] on Agility, AI Strategy, and the Changing Role of Mana…"
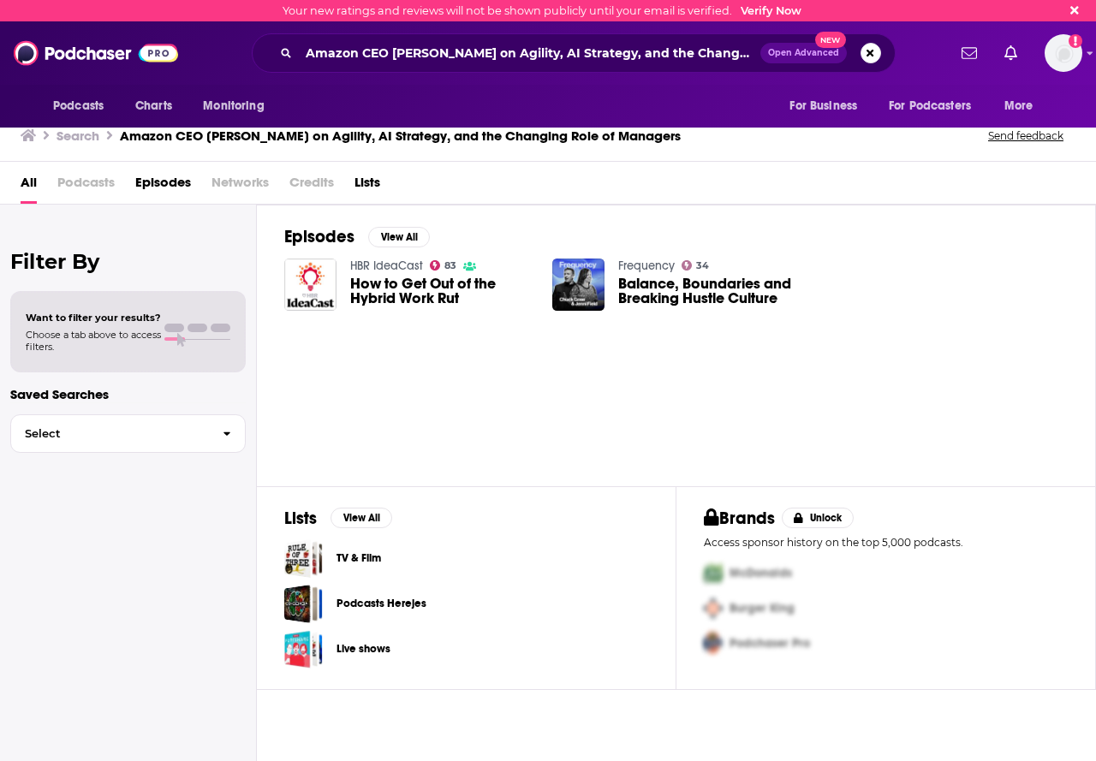
click at [418, 282] on span "How to Get Out of the Hybrid Work Rut" at bounding box center [441, 291] width 182 height 29
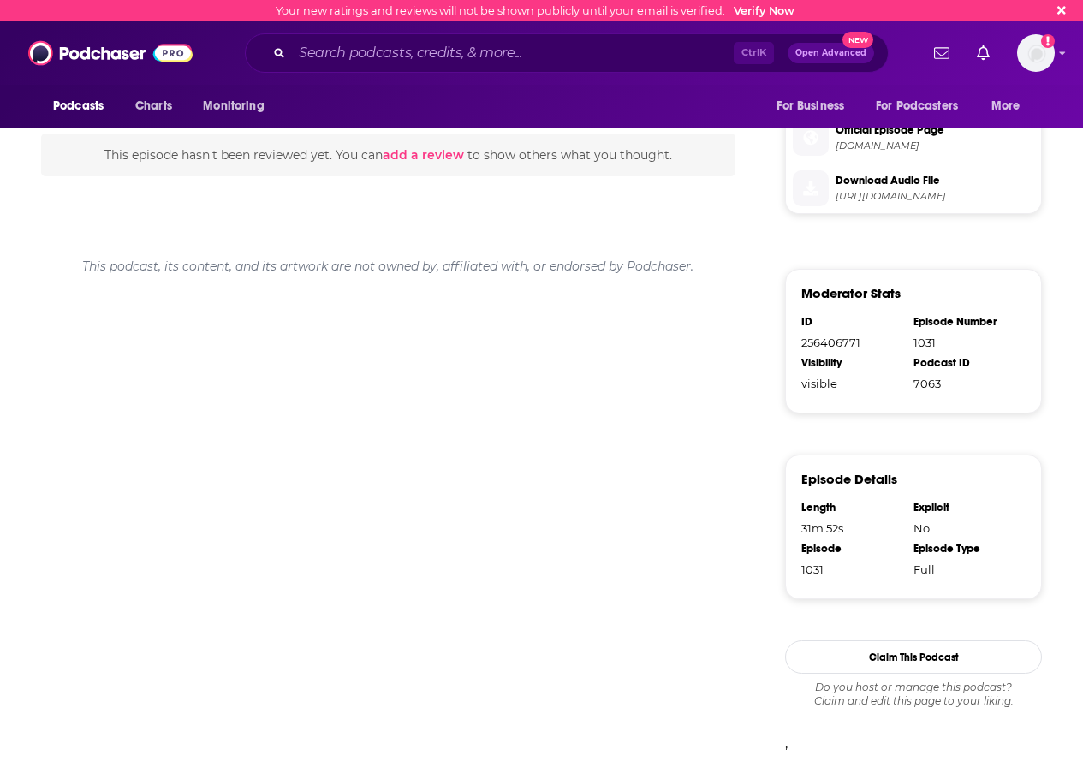
scroll to position [873, 0]
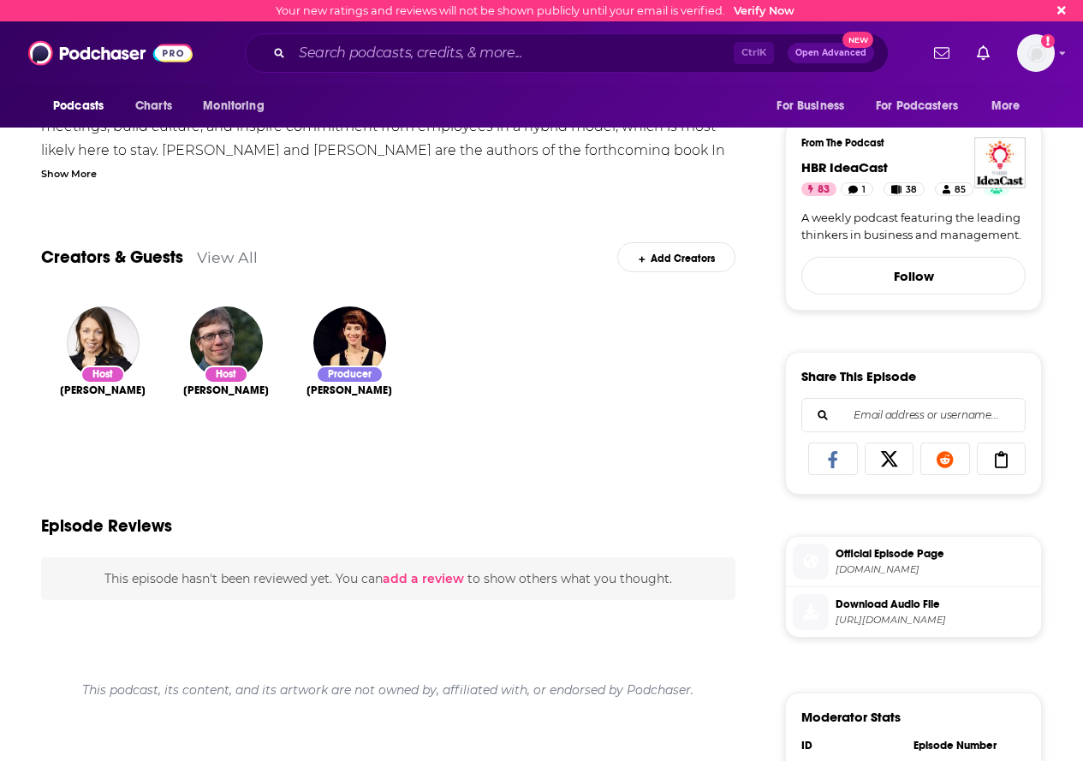
click at [230, 248] on link "View All" at bounding box center [227, 257] width 61 height 18
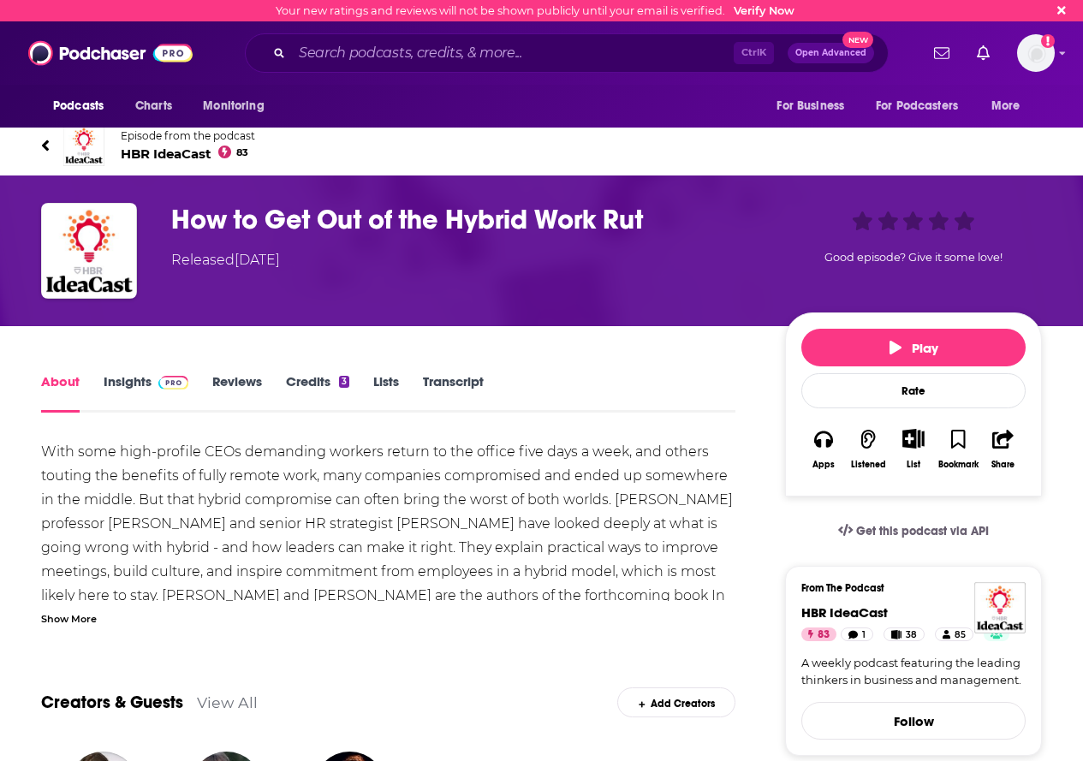
click at [194, 158] on span "[PERSON_NAME] 83" at bounding box center [188, 154] width 134 height 16
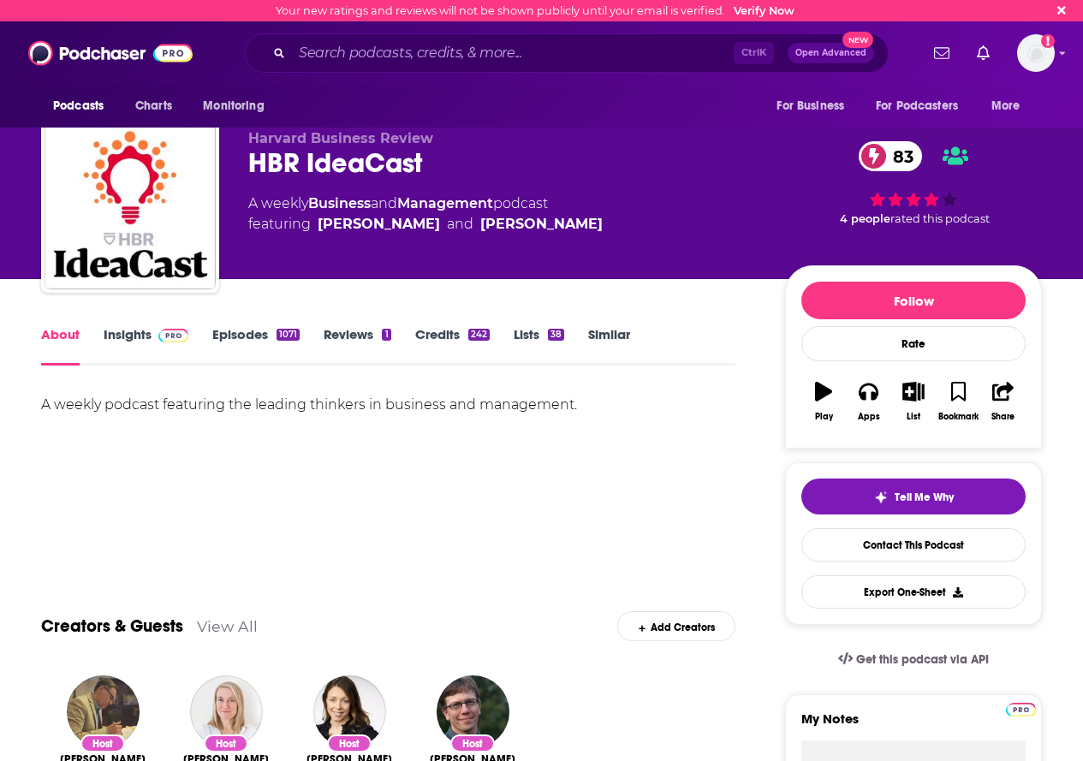
click at [291, 158] on div "[PERSON_NAME] 83" at bounding box center [502, 162] width 509 height 33
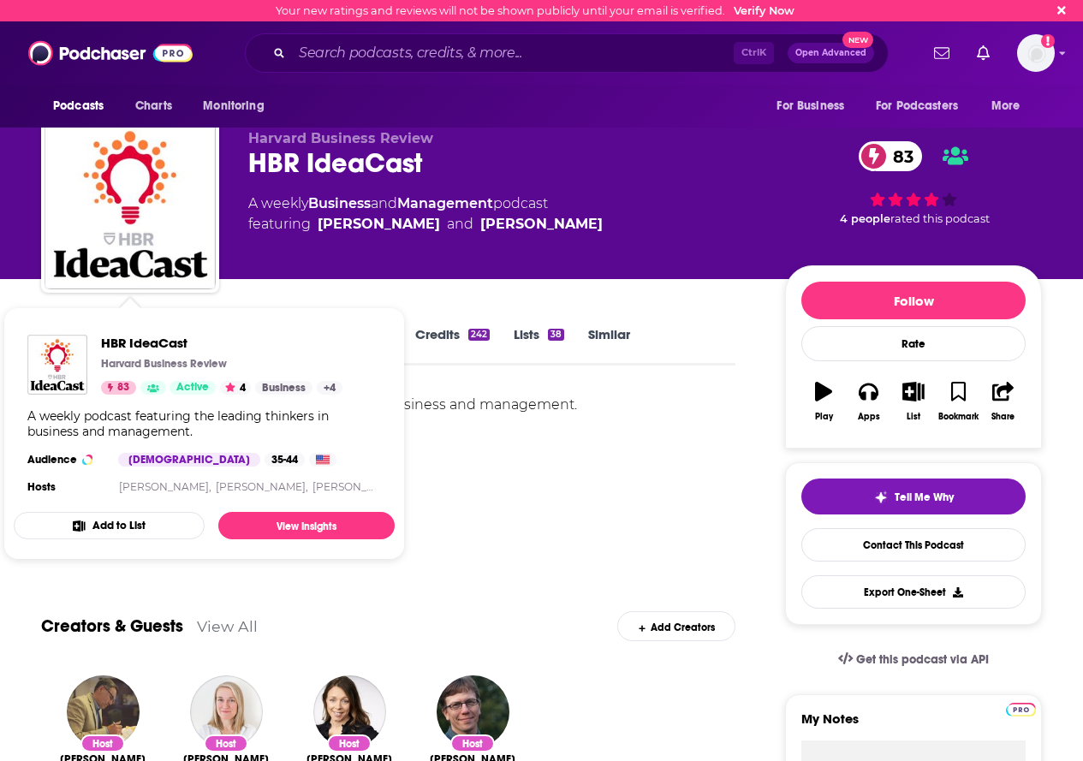
click at [547, 506] on div "A weekly podcast featuring the leading thinkers in business and management." at bounding box center [388, 453] width 694 height 120
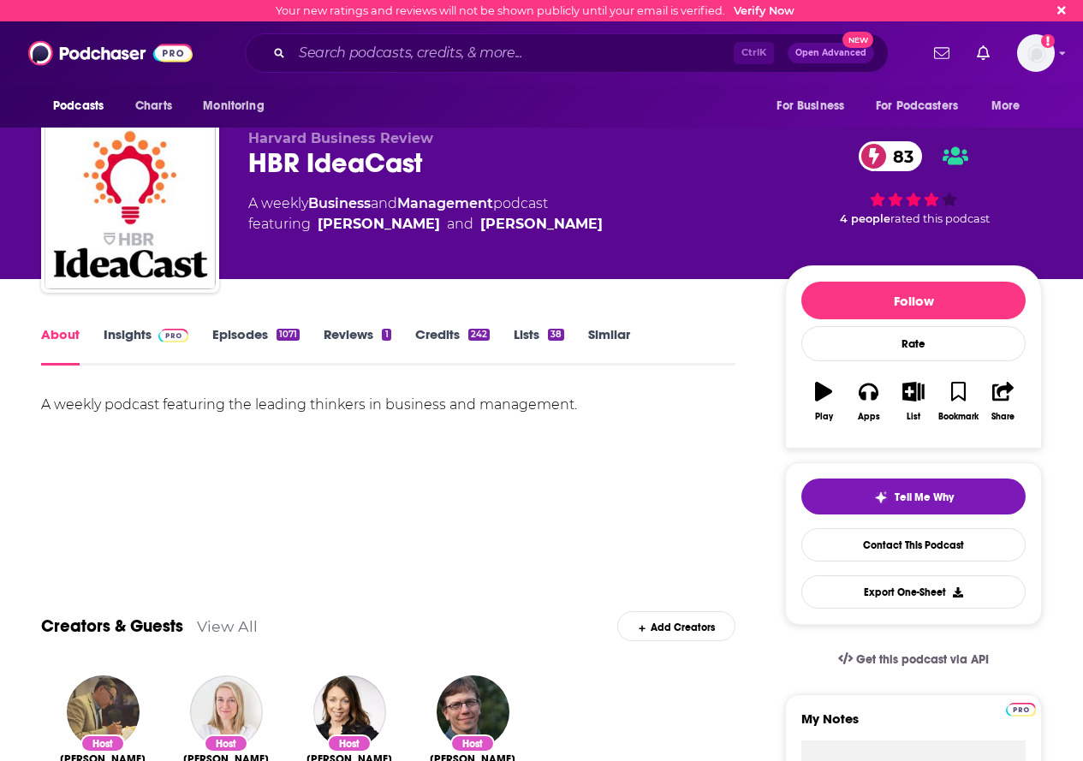
click at [248, 342] on link "Episodes 1071" at bounding box center [255, 345] width 87 height 39
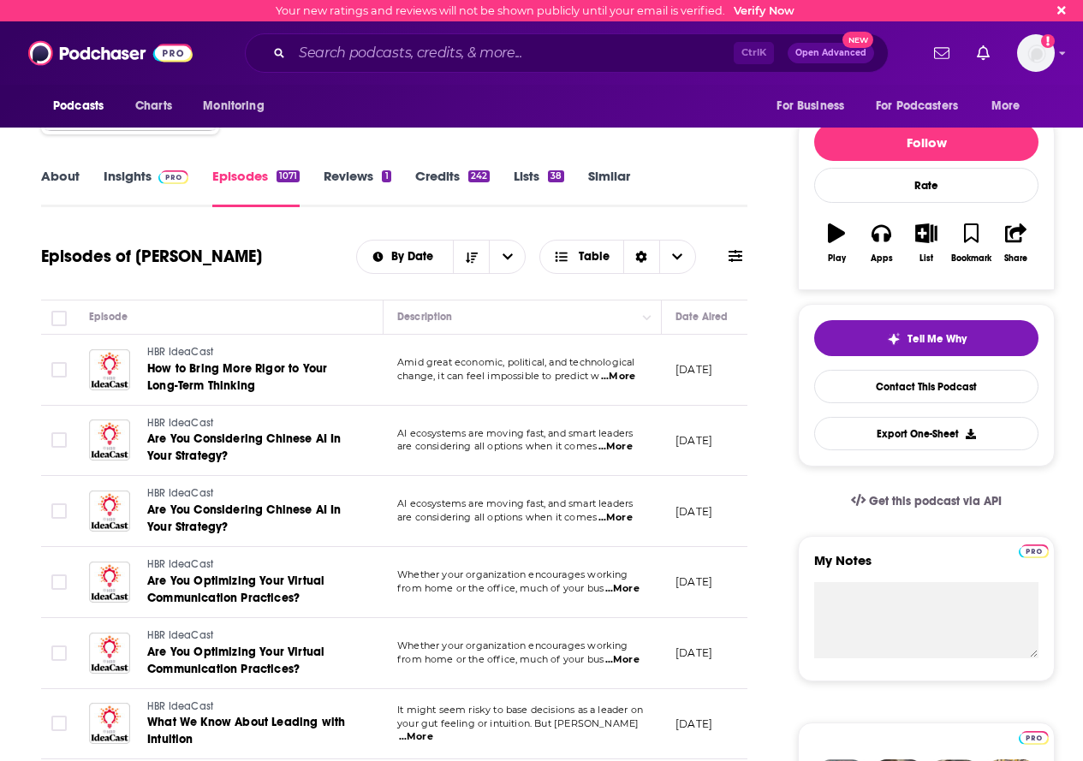
scroll to position [171, 0]
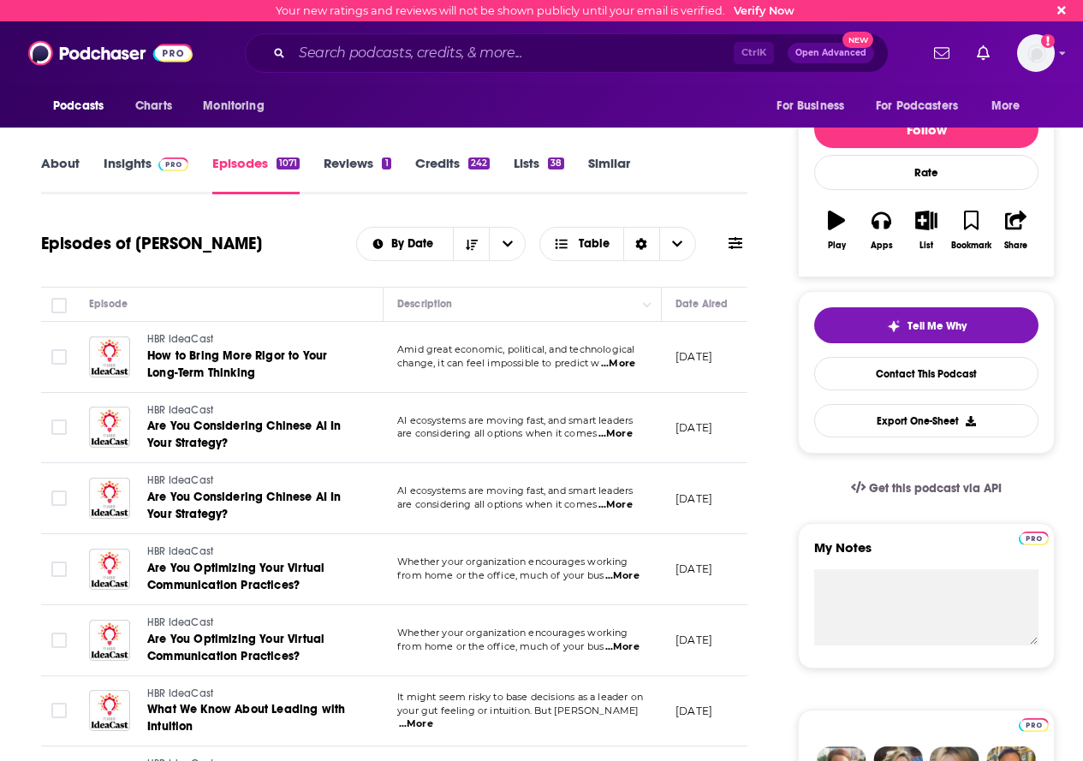
click at [49, 168] on link "About" at bounding box center [60, 174] width 39 height 39
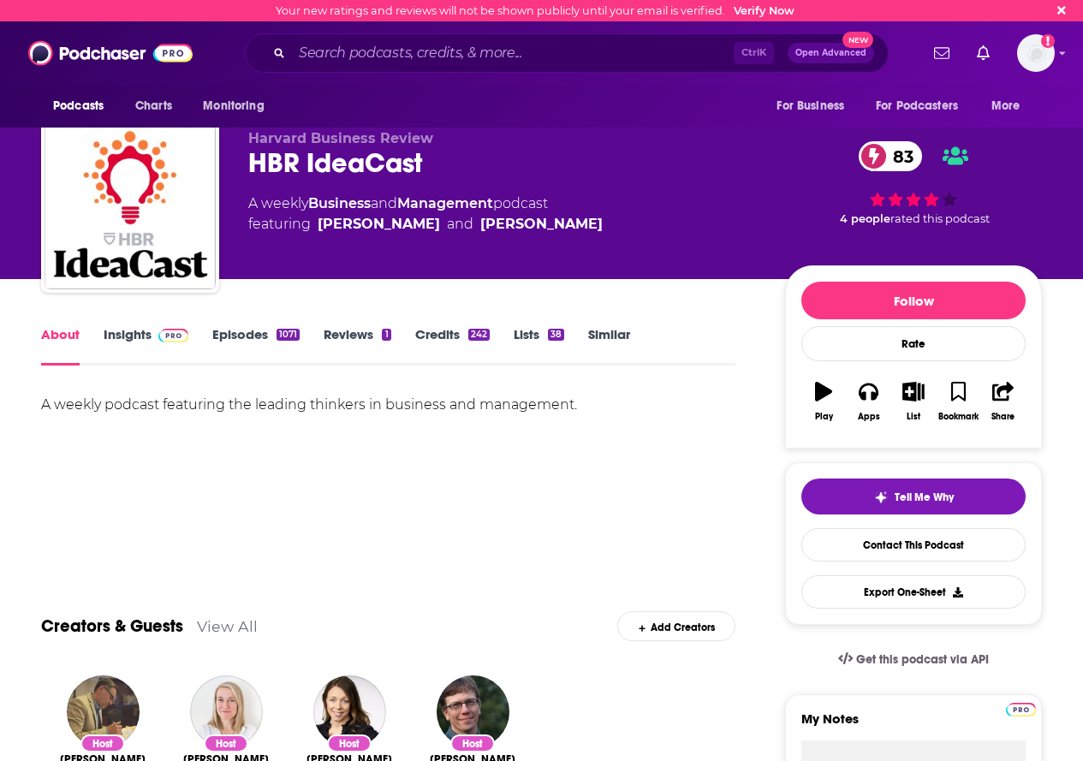
scroll to position [86, 0]
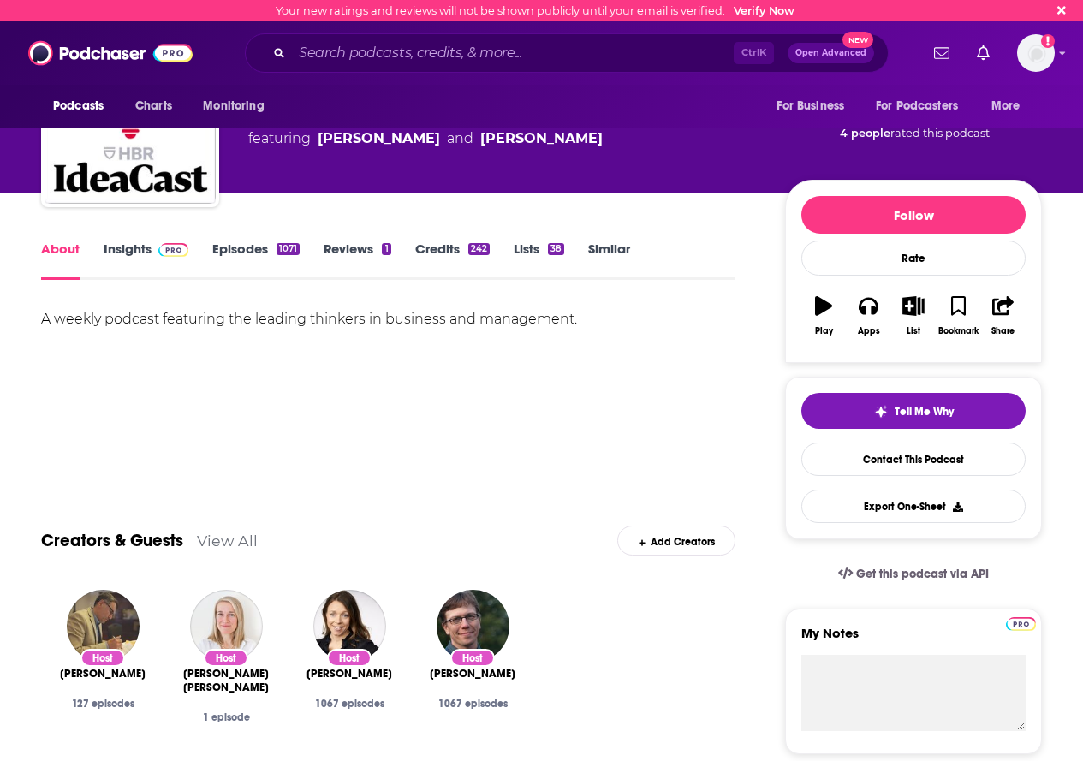
click at [134, 247] on link "Insights" at bounding box center [146, 260] width 85 height 39
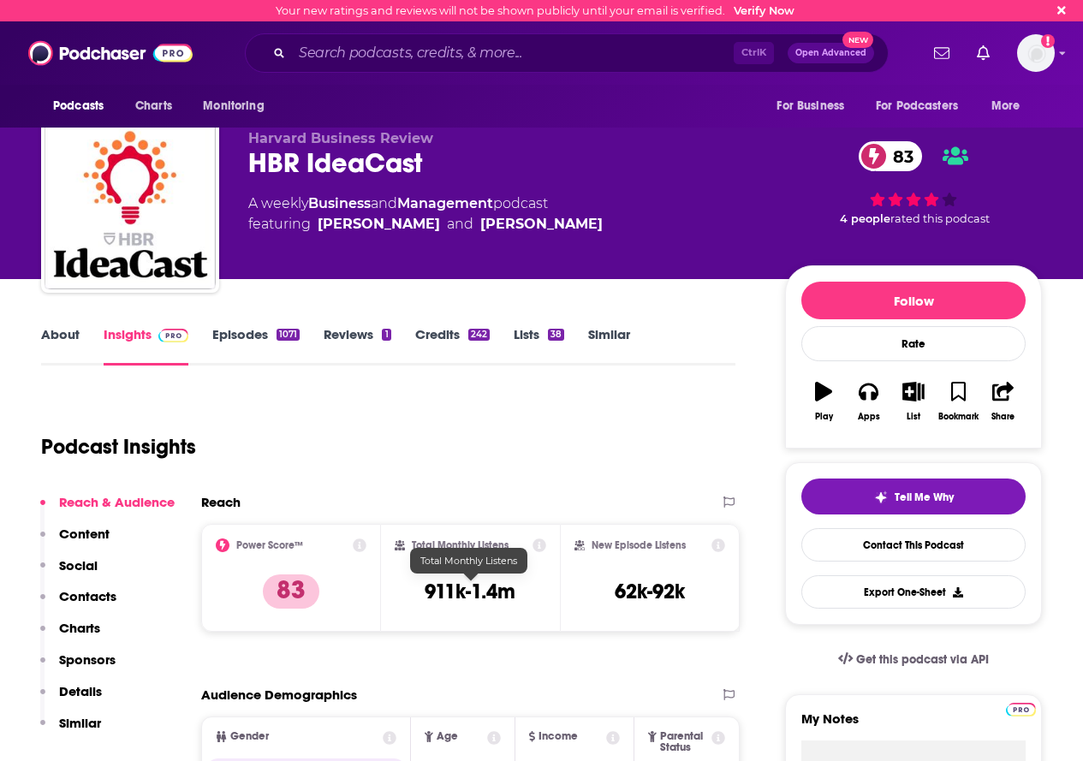
scroll to position [86, 0]
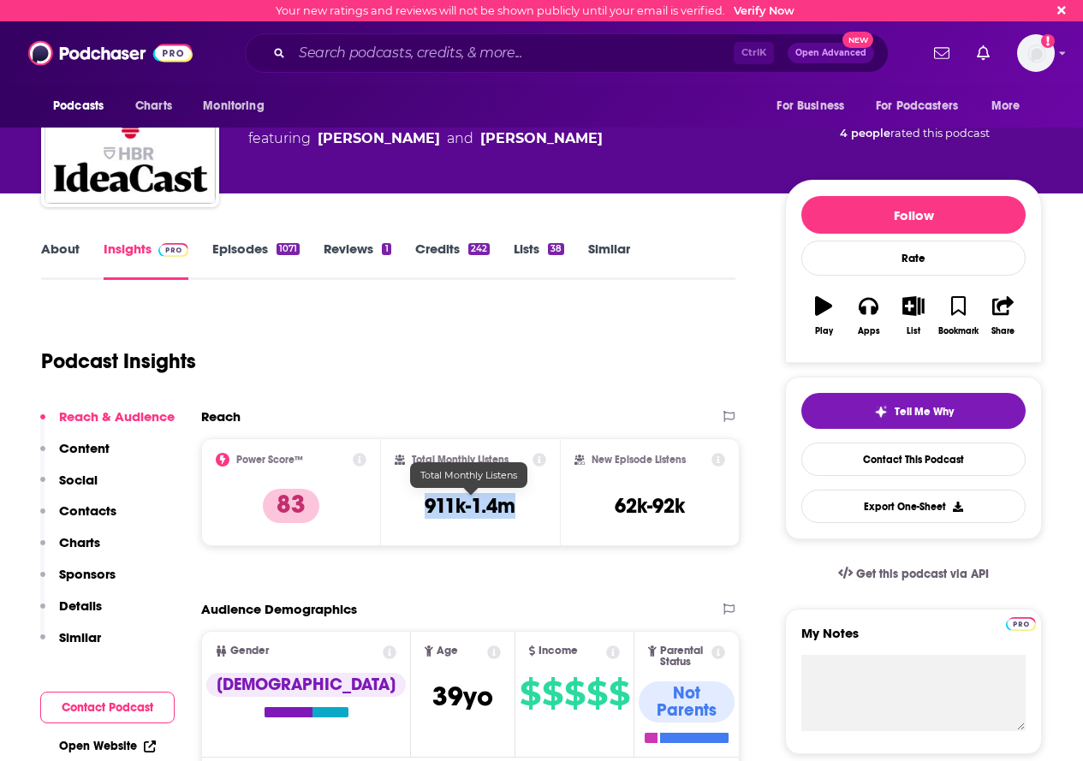
drag, startPoint x: 420, startPoint y: 508, endPoint x: 641, endPoint y: 560, distance: 227.8
click at [517, 503] on div "Total Monthly Listens 911k-1.4m" at bounding box center [471, 492] width 152 height 79
copy h3 "911k-1.4m"
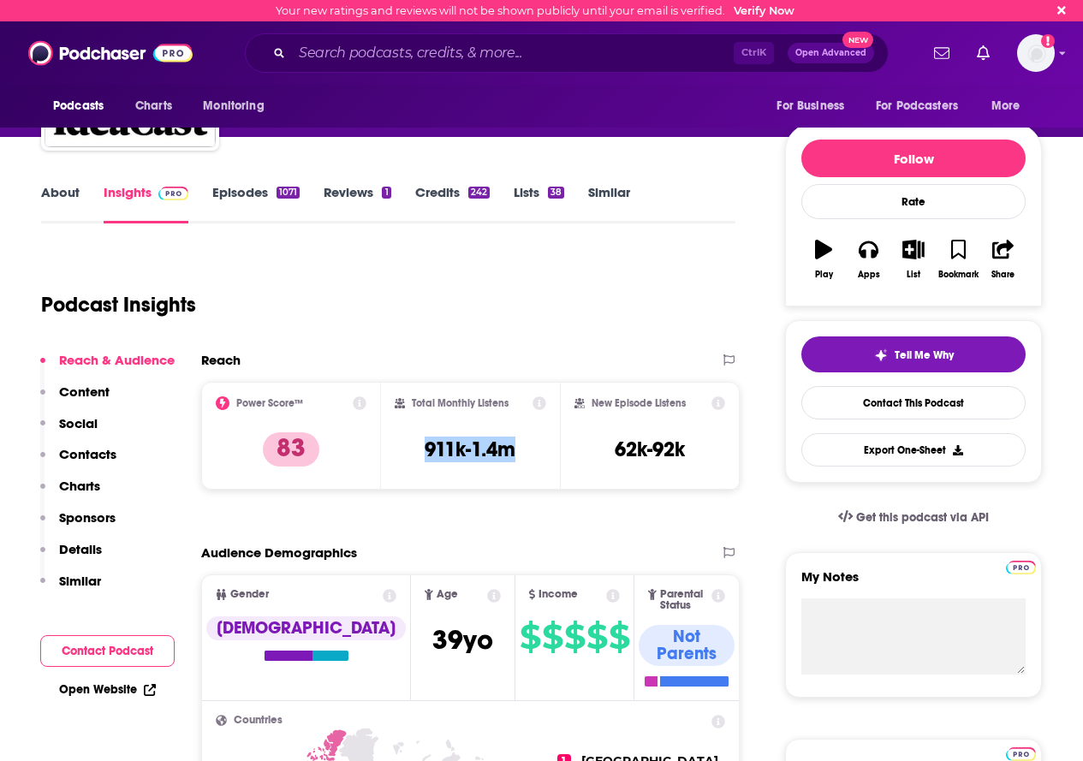
scroll to position [171, 0]
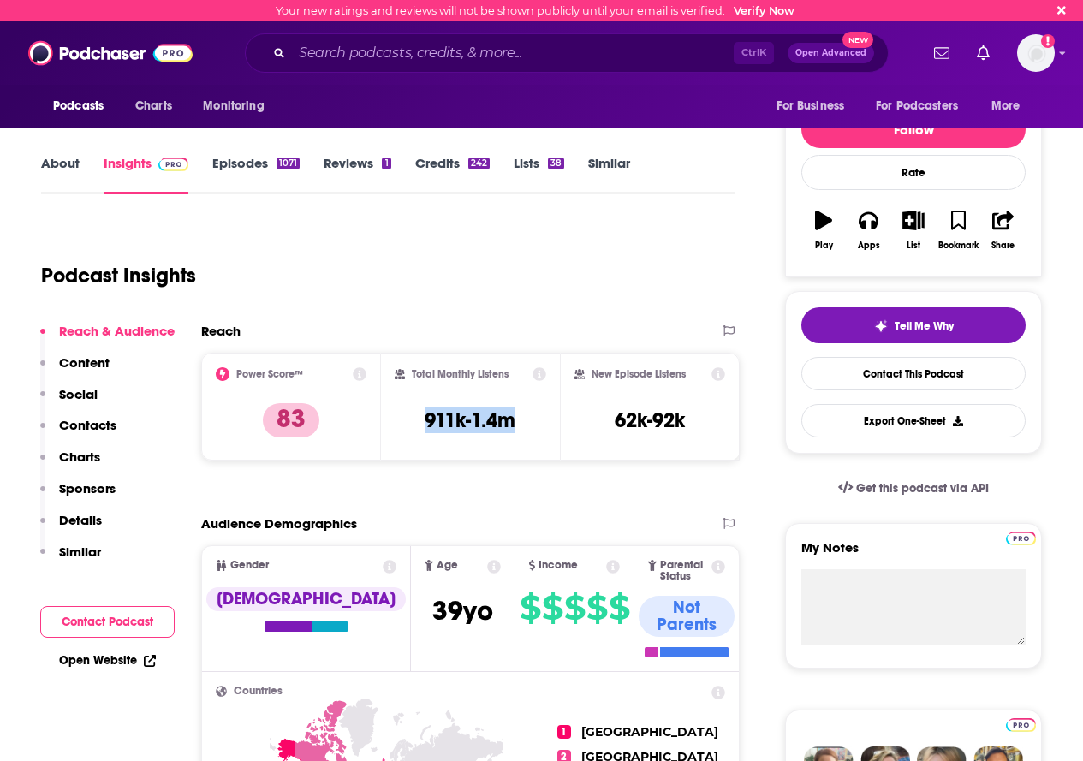
click at [237, 157] on link "Episodes 1071" at bounding box center [255, 174] width 87 height 39
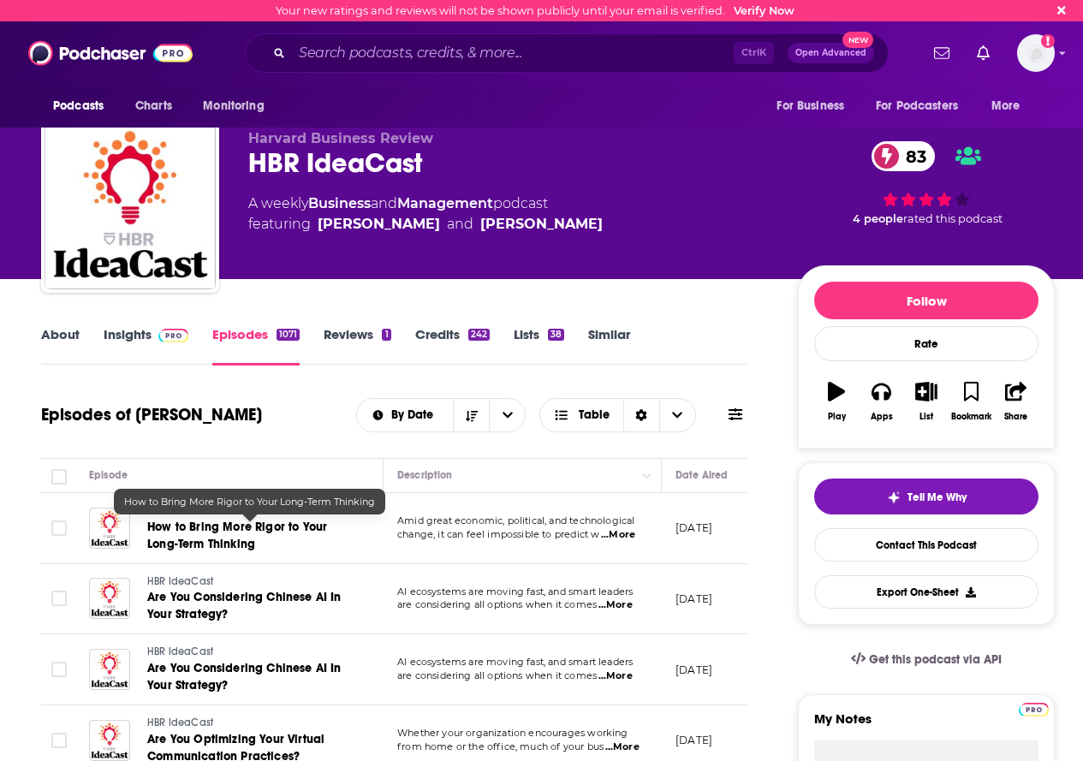
click at [178, 529] on span "How to Bring More Rigor to Your Long-Term Thinking" at bounding box center [237, 536] width 180 height 32
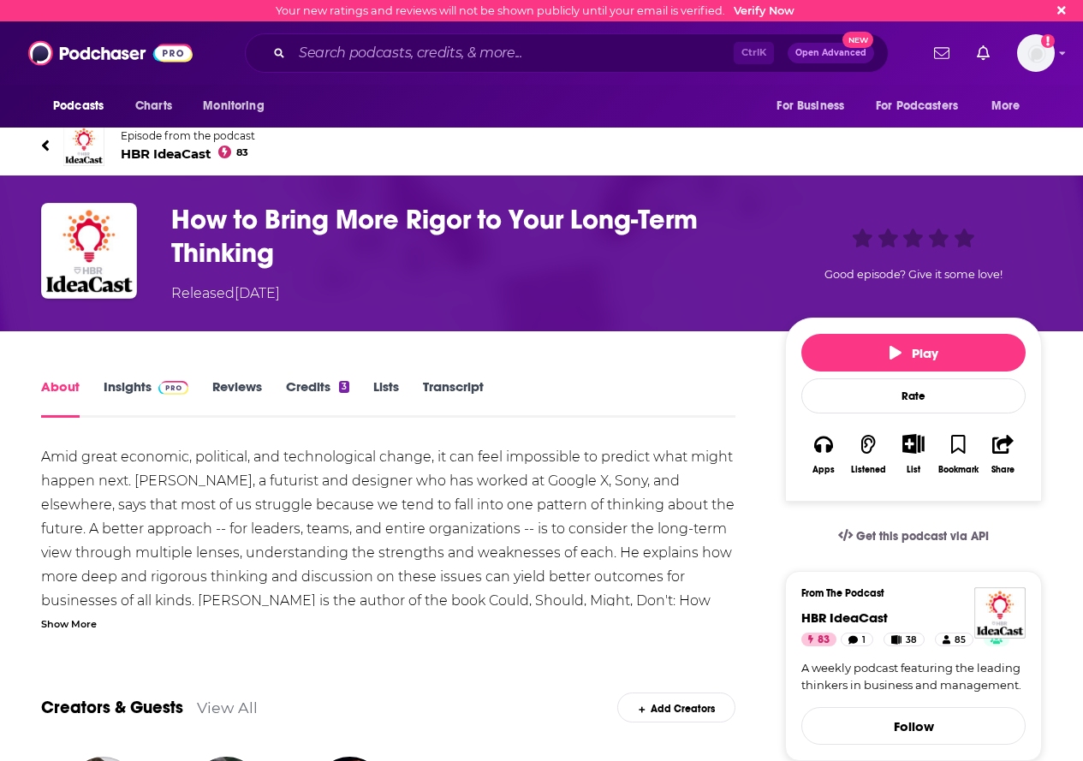
click at [146, 390] on link "Insights" at bounding box center [146, 397] width 85 height 39
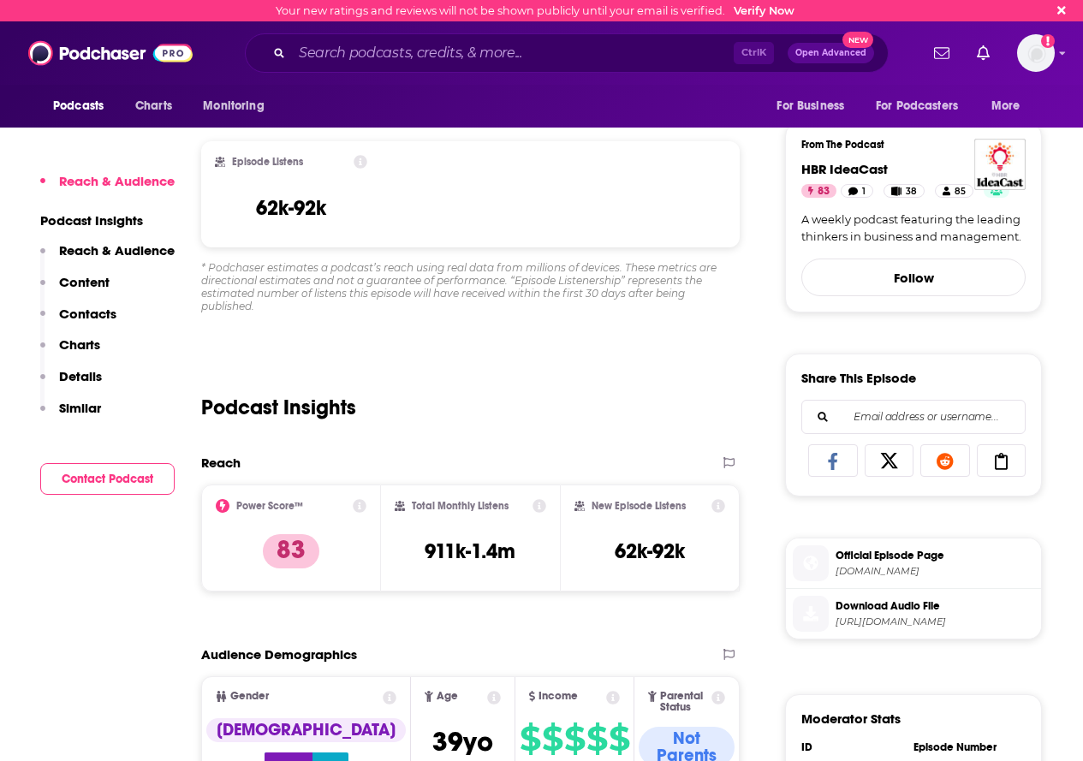
scroll to position [514, 0]
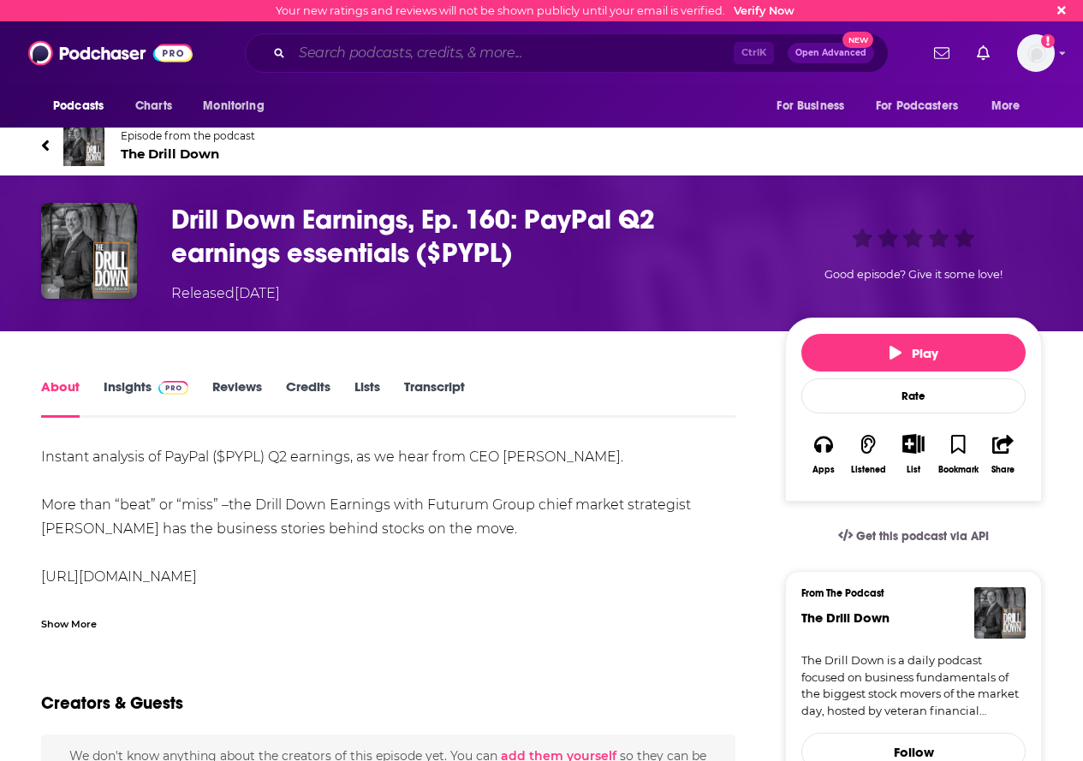
click at [406, 57] on input "Search podcasts, credits, & more..." at bounding box center [513, 52] width 442 height 27
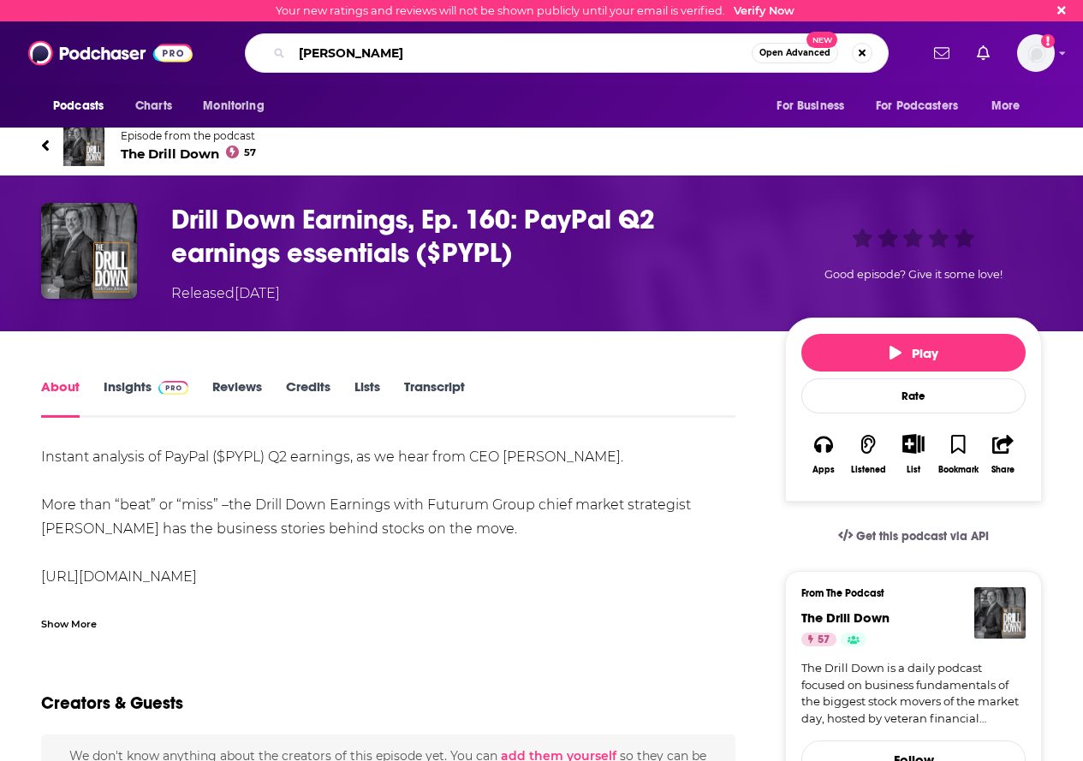
type input "andy jassy"
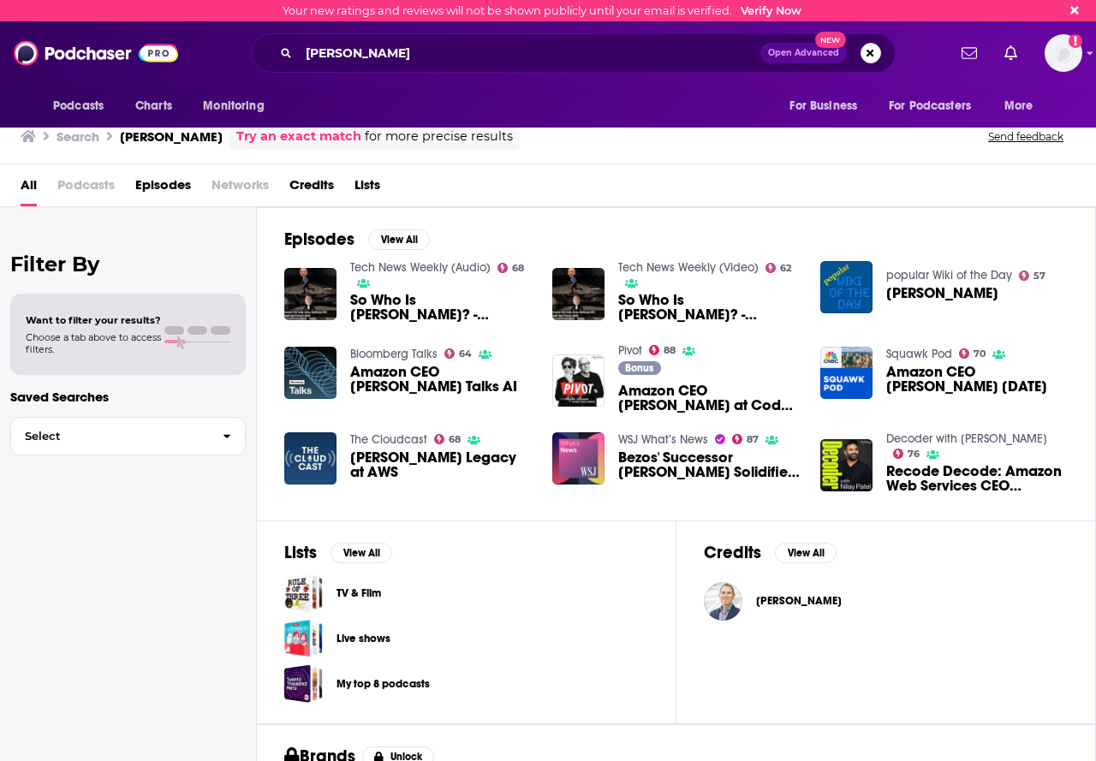
click at [456, 307] on span "So Who Is Andy Jassy? - Amazon CEO Andy Jassy, Goldeneye 007, Apple App Privacy…" at bounding box center [441, 307] width 182 height 29
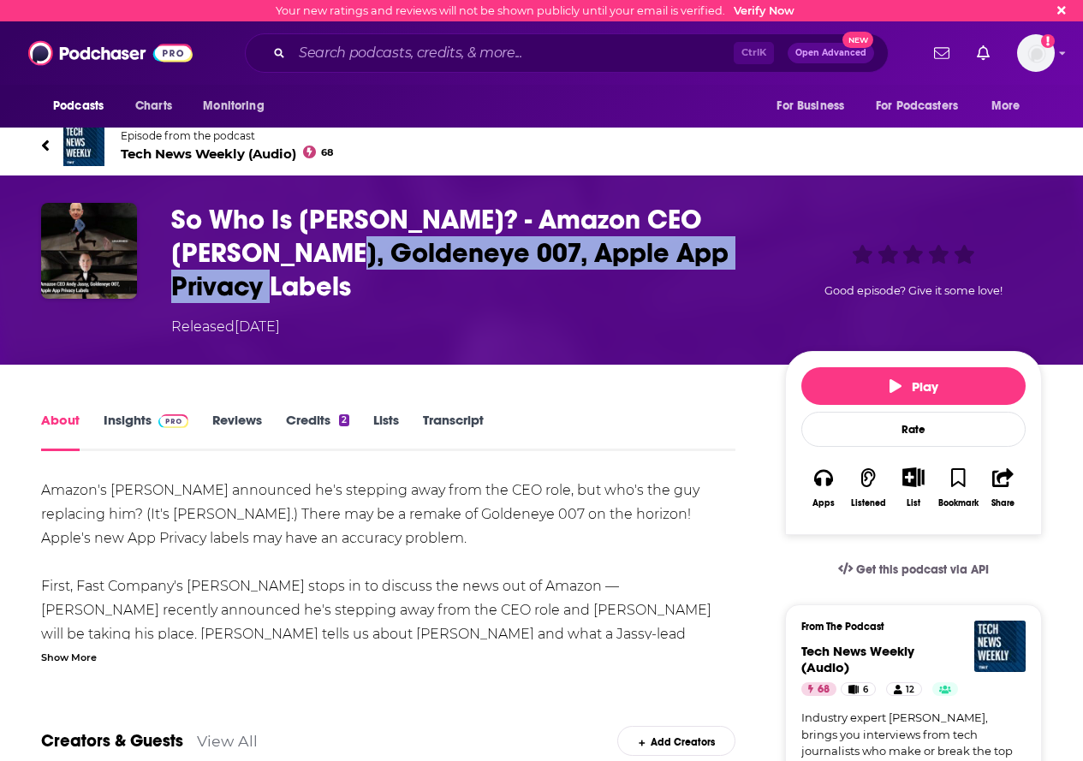
drag, startPoint x: 333, startPoint y: 246, endPoint x: 661, endPoint y: 283, distance: 330.0
click at [661, 283] on h1 "So Who Is Andy Jassy? - Amazon CEO Andy Jassy, Goldeneye 007, Apple App Privacy…" at bounding box center [464, 253] width 587 height 100
click at [662, 283] on h1 "So Who Is Andy Jassy? - Amazon CEO Andy Jassy, Goldeneye 007, Apple App Privacy…" at bounding box center [464, 253] width 587 height 100
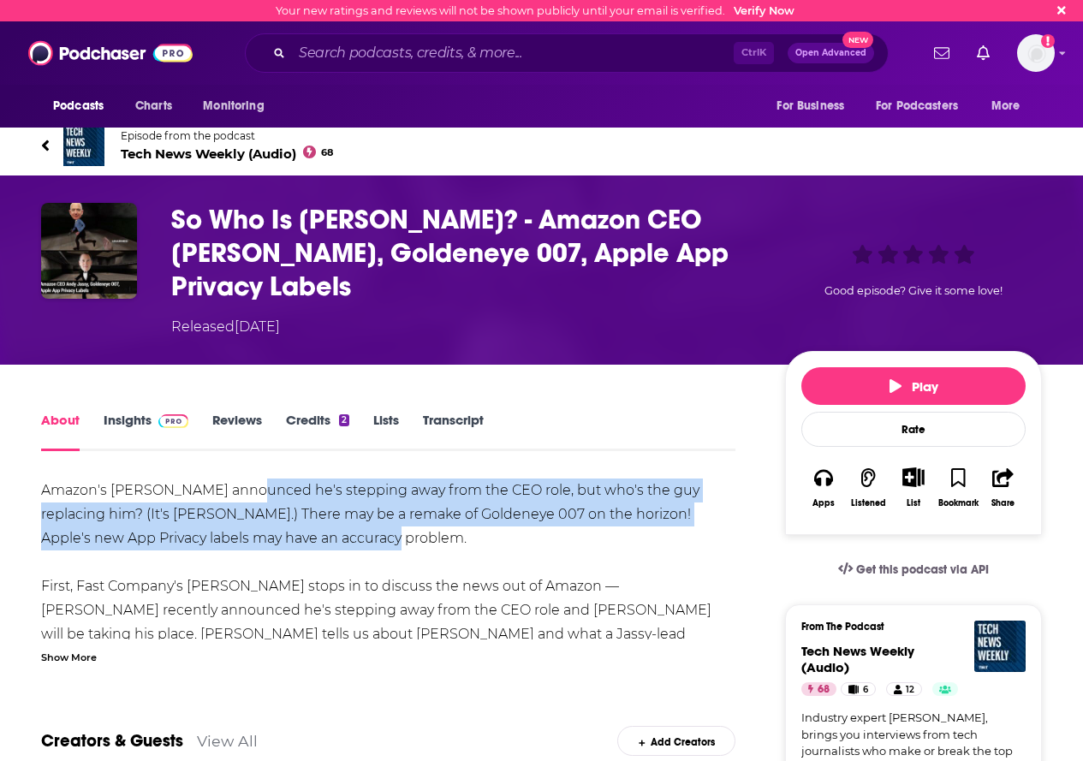
drag, startPoint x: 244, startPoint y: 485, endPoint x: 327, endPoint y: 534, distance: 96.3
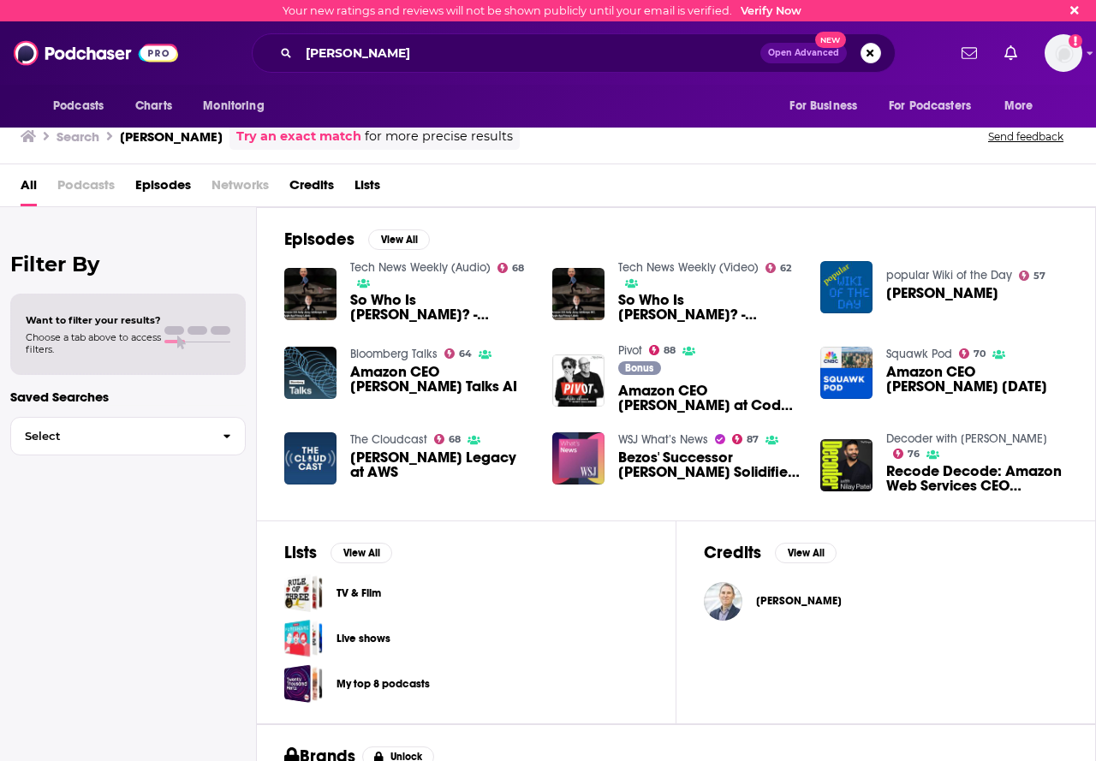
click at [400, 390] on span "Amazon CEO Andy Jassy Talks AI" at bounding box center [441, 379] width 182 height 29
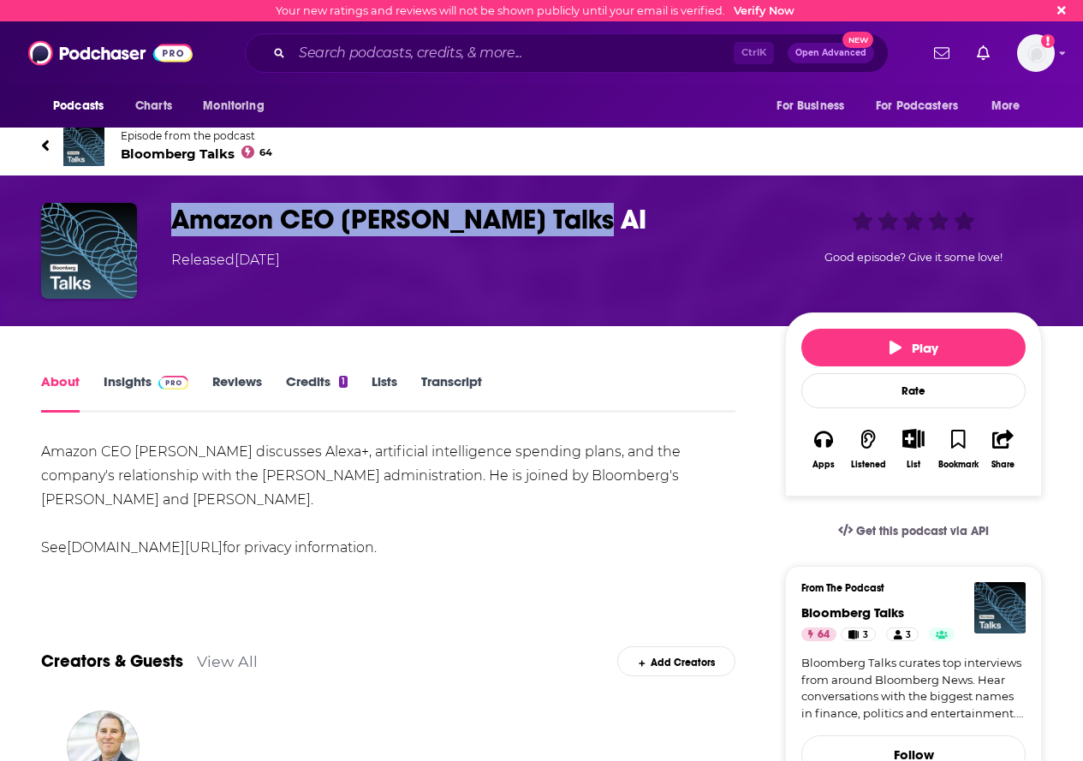
drag, startPoint x: 167, startPoint y: 217, endPoint x: 602, endPoint y: 234, distance: 435.3
click at [602, 234] on div "Amazon CEO Andy Jassy Talks AI Released Thursday, 27th February 2025 Good episo…" at bounding box center [541, 251] width 1001 height 96
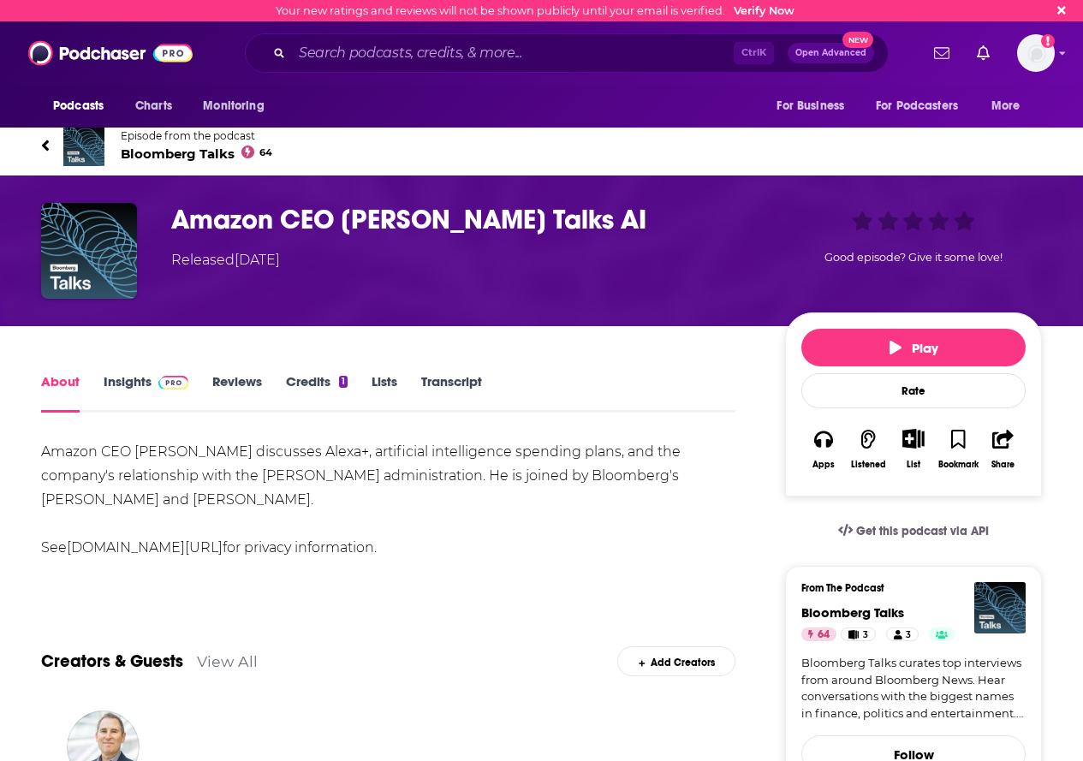
click at [244, 294] on div "Amazon CEO Andy Jassy Talks AI Released Thursday, 27th February 2025 Good episo…" at bounding box center [541, 251] width 1001 height 96
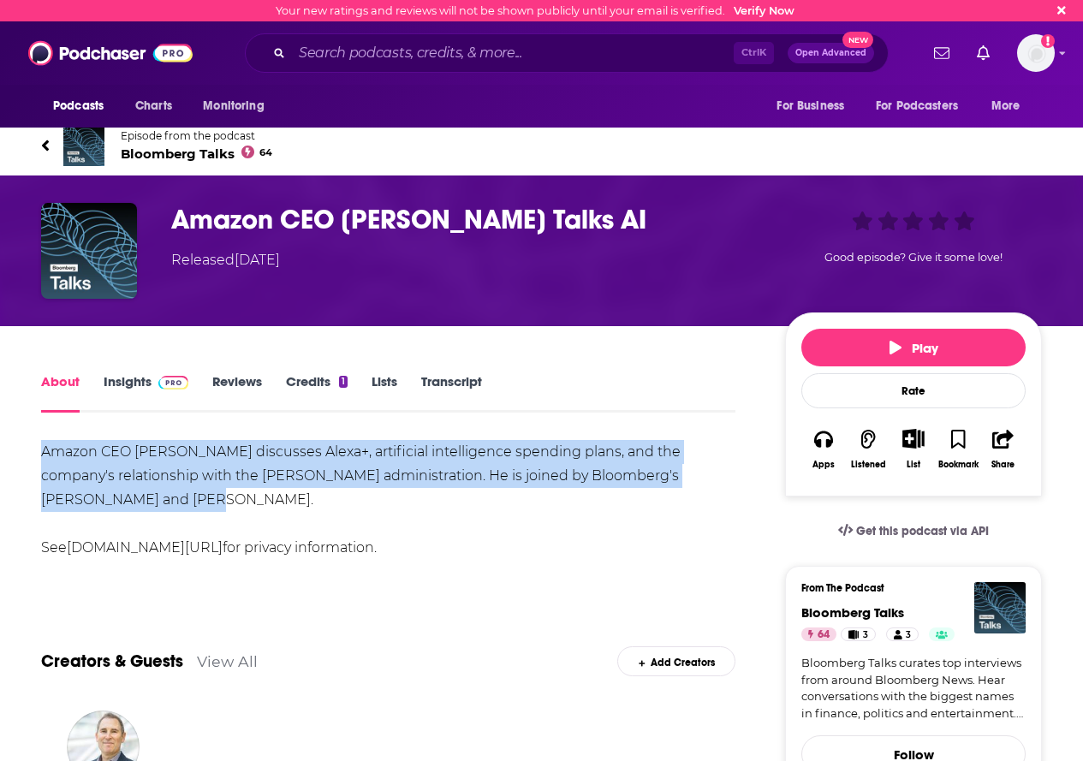
drag, startPoint x: 126, startPoint y: 502, endPoint x: 20, endPoint y: 453, distance: 116.9
click at [118, 485] on div "Amazon CEO Andy Jassy discusses Alexa+, artificial intelligence spending plans,…" at bounding box center [388, 500] width 694 height 120
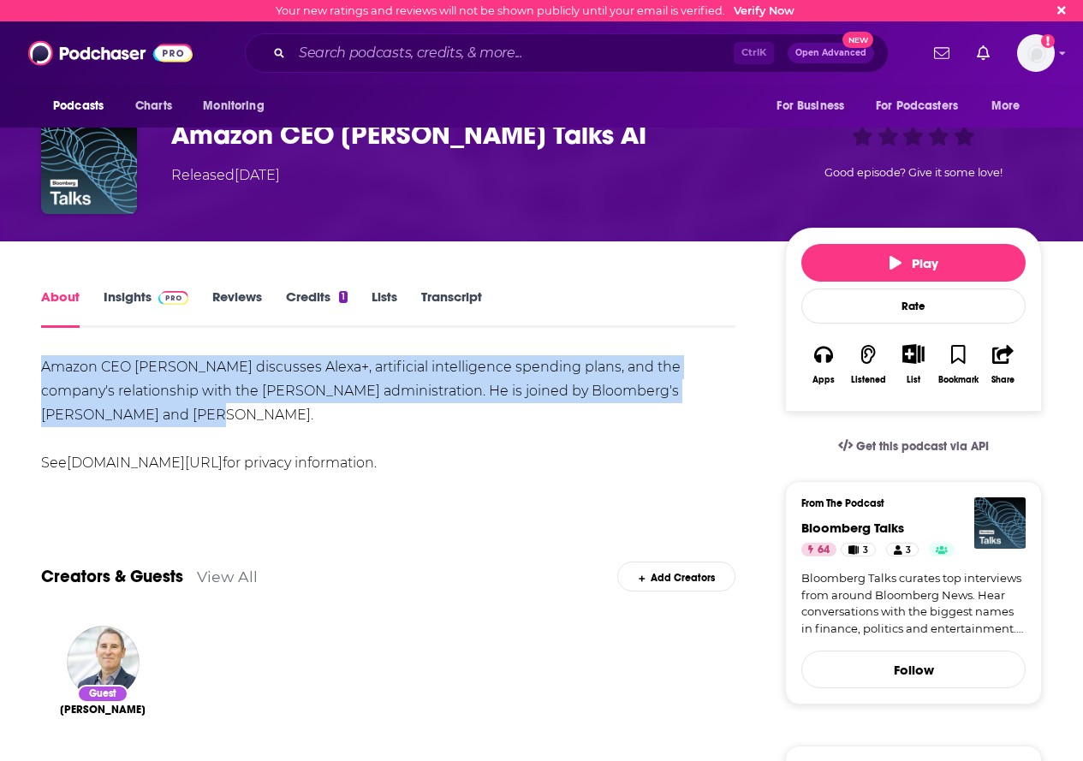
scroll to position [86, 0]
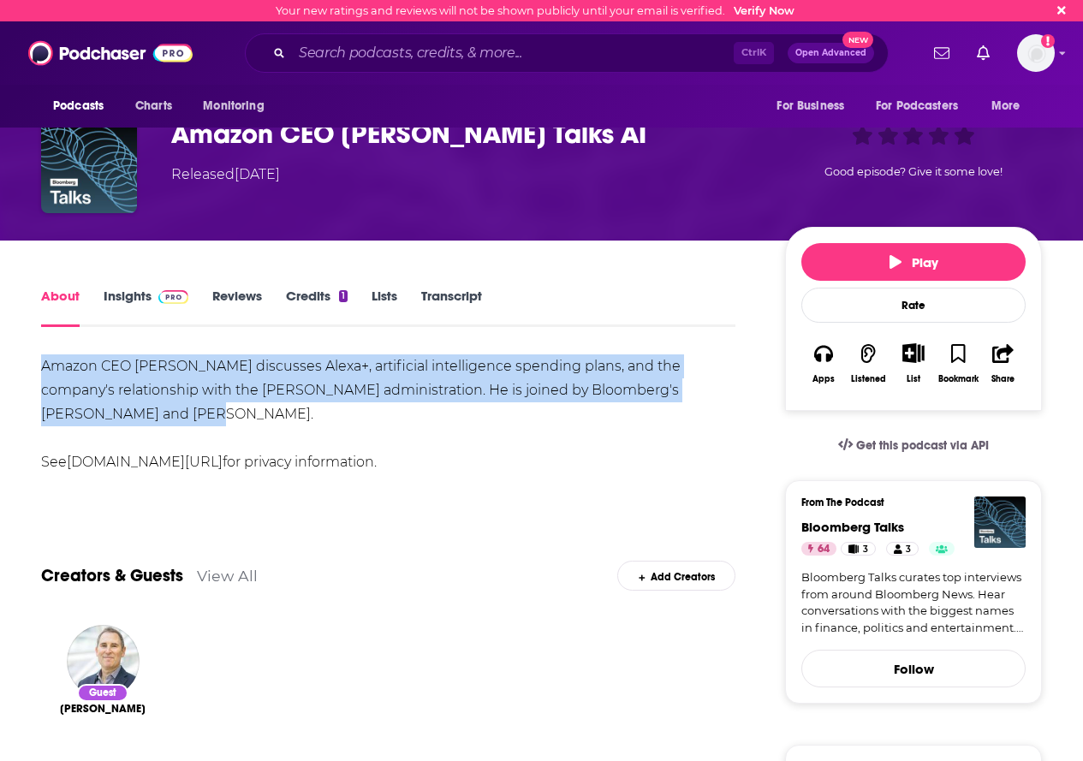
copy div "Amazon CEO Andy Jassy discusses Alexa+, artificial intelligence spending plans,…"
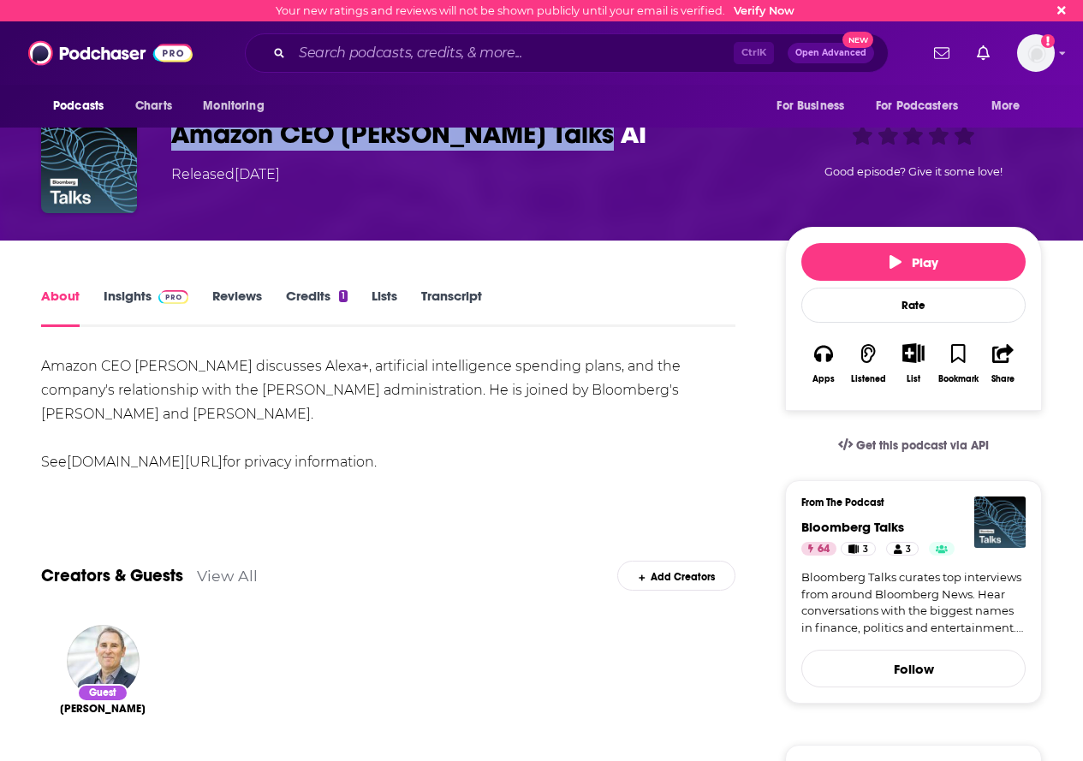
drag, startPoint x: 174, startPoint y: 129, endPoint x: 587, endPoint y: 134, distance: 412.7
click at [587, 134] on h1 "Amazon CEO Andy Jassy Talks AI" at bounding box center [464, 133] width 587 height 33
copy h1 "Amazon CEO Andy Jassy Talks AI"
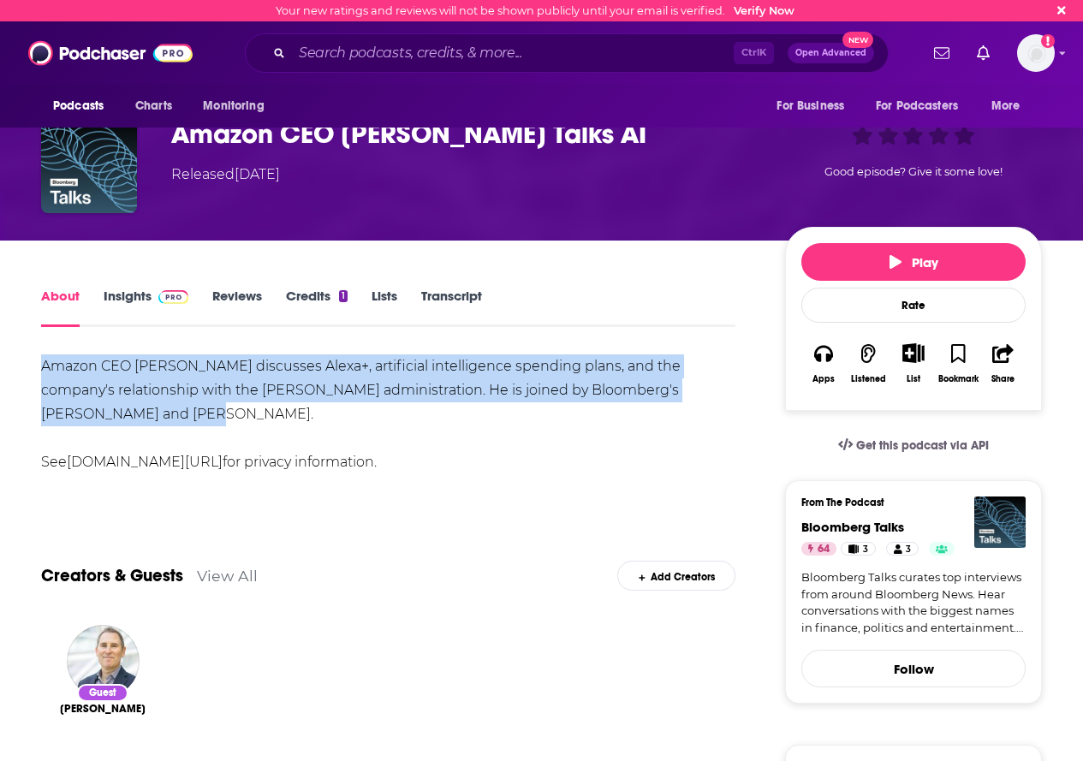
drag, startPoint x: 123, startPoint y: 424, endPoint x: 29, endPoint y: 352, distance: 118.5
copy div "Amazon CEO Andy Jassy discusses Alexa+, artificial intelligence spending plans,…"
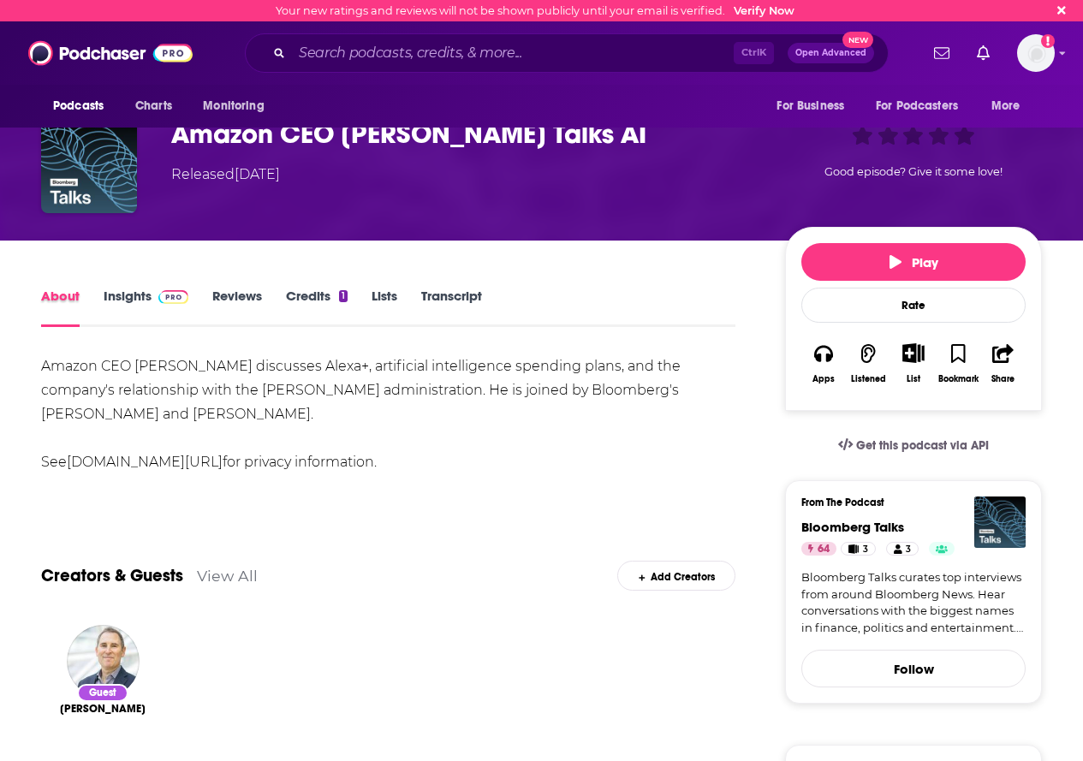
drag, startPoint x: 98, startPoint y: 290, endPoint x: 128, endPoint y: 293, distance: 30.9
click at [98, 289] on div "About" at bounding box center [72, 307] width 63 height 39
click at [142, 308] on link "Insights" at bounding box center [146, 307] width 85 height 39
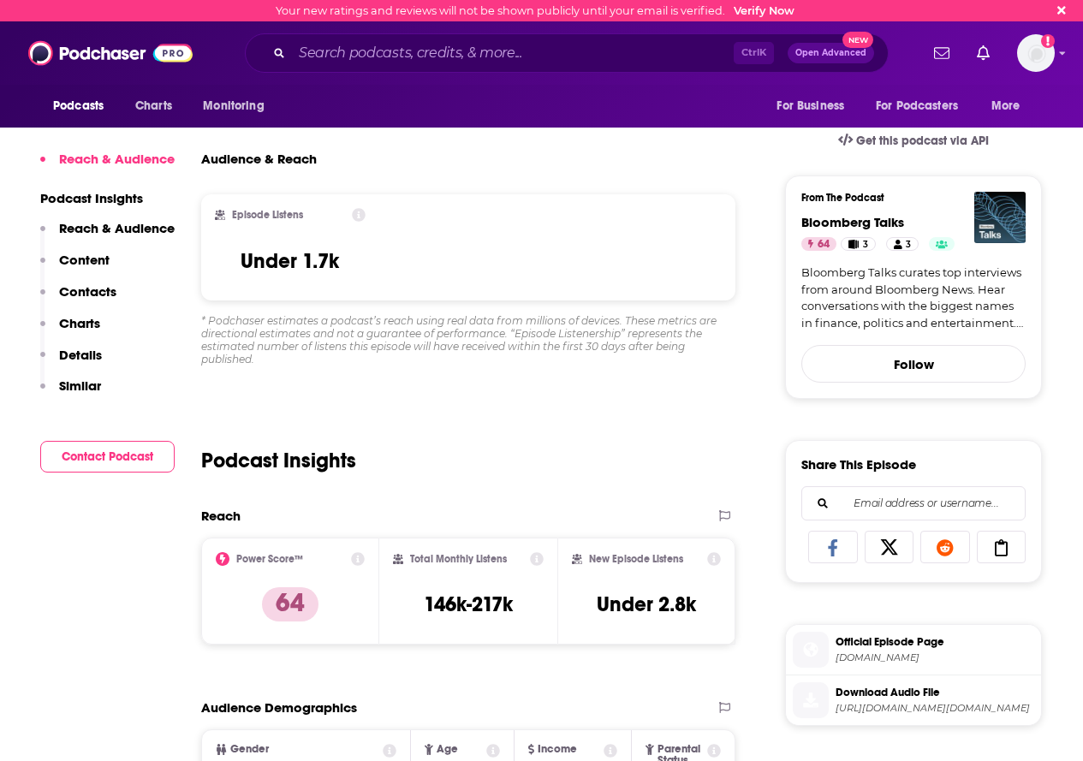
scroll to position [428, 0]
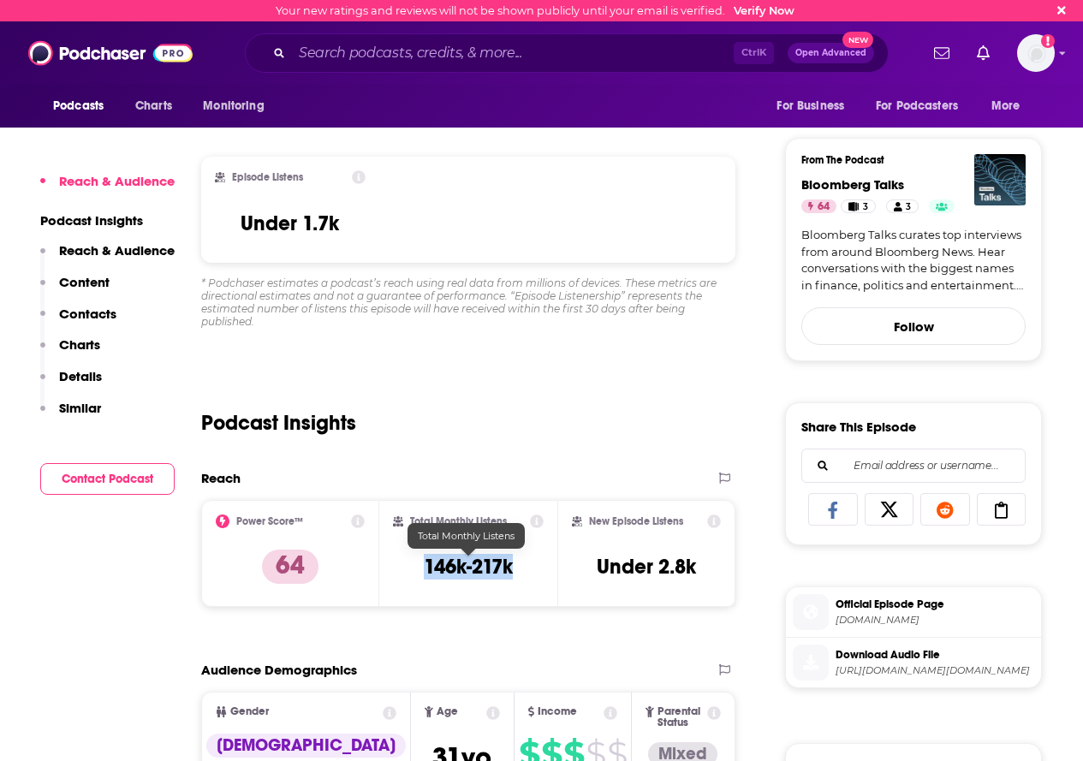
drag, startPoint x: 420, startPoint y: 565, endPoint x: 532, endPoint y: 577, distance: 112.0
click at [545, 581] on div "Total Monthly Listens 146k-217k" at bounding box center [468, 554] width 178 height 108
copy h3 "146k-217k"
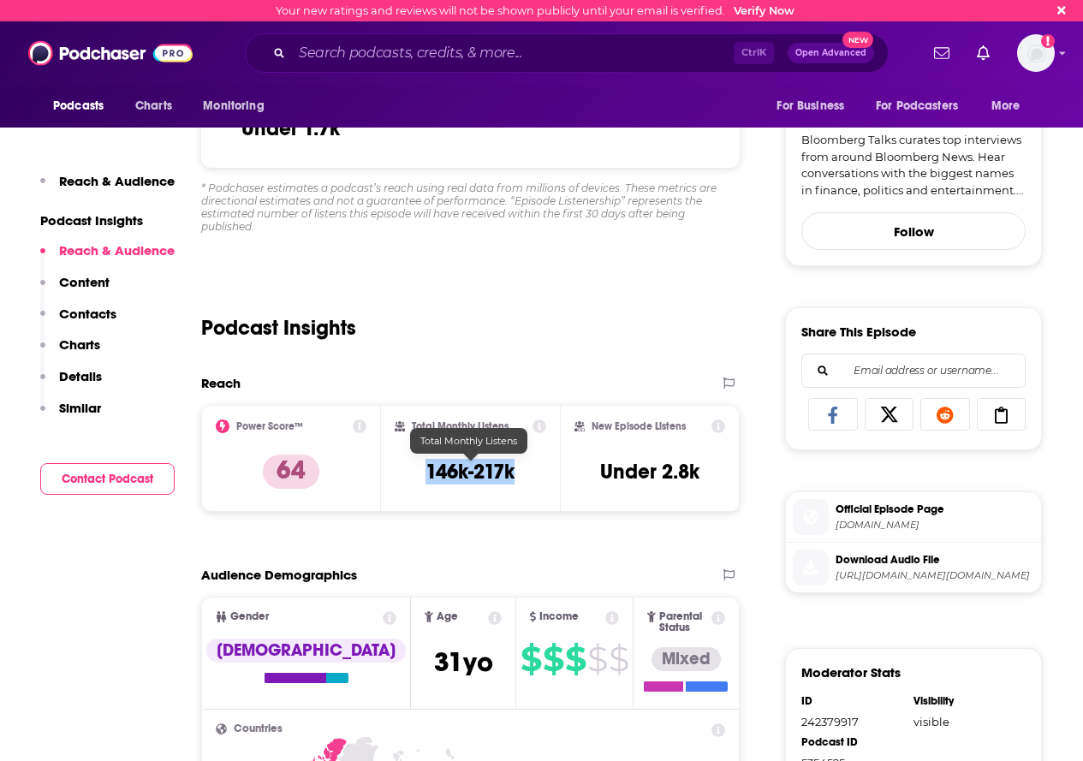
scroll to position [599, 0]
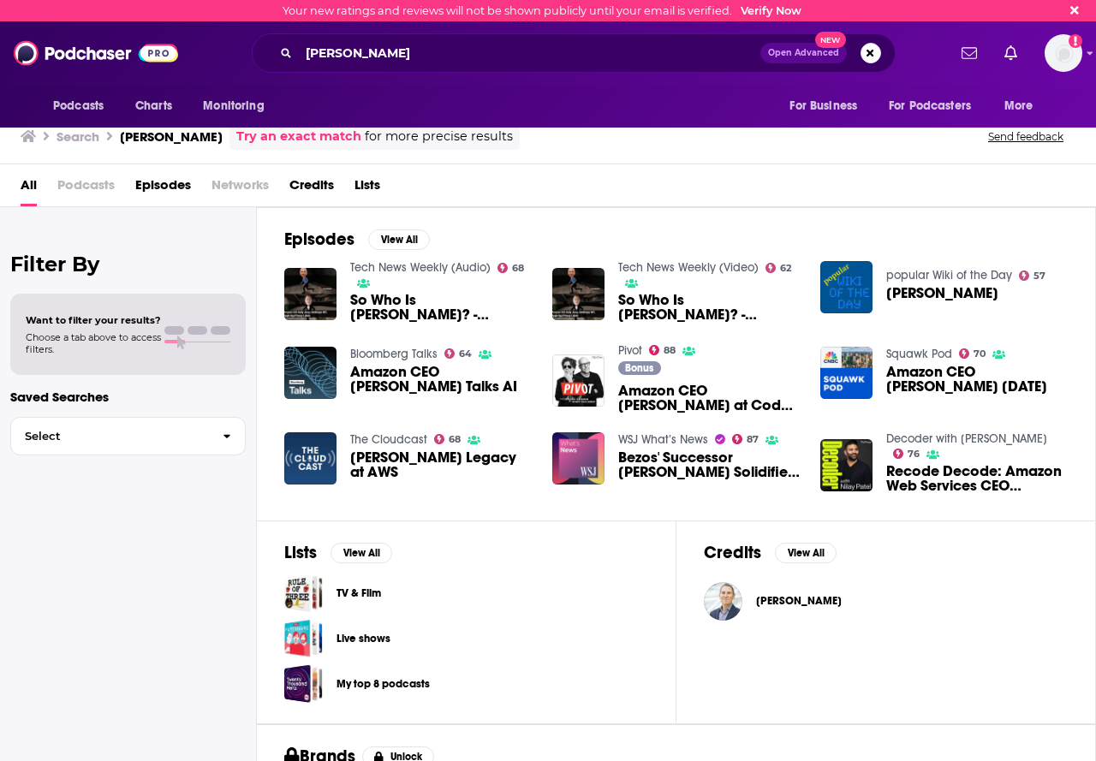
click at [956, 365] on span "Amazon CEO Andy Jassy 4/11/24" at bounding box center [977, 379] width 182 height 29
click at [416, 455] on span "Andy Jassy's Legacy at AWS" at bounding box center [441, 464] width 182 height 29
